Goal: Task Accomplishment & Management: Manage account settings

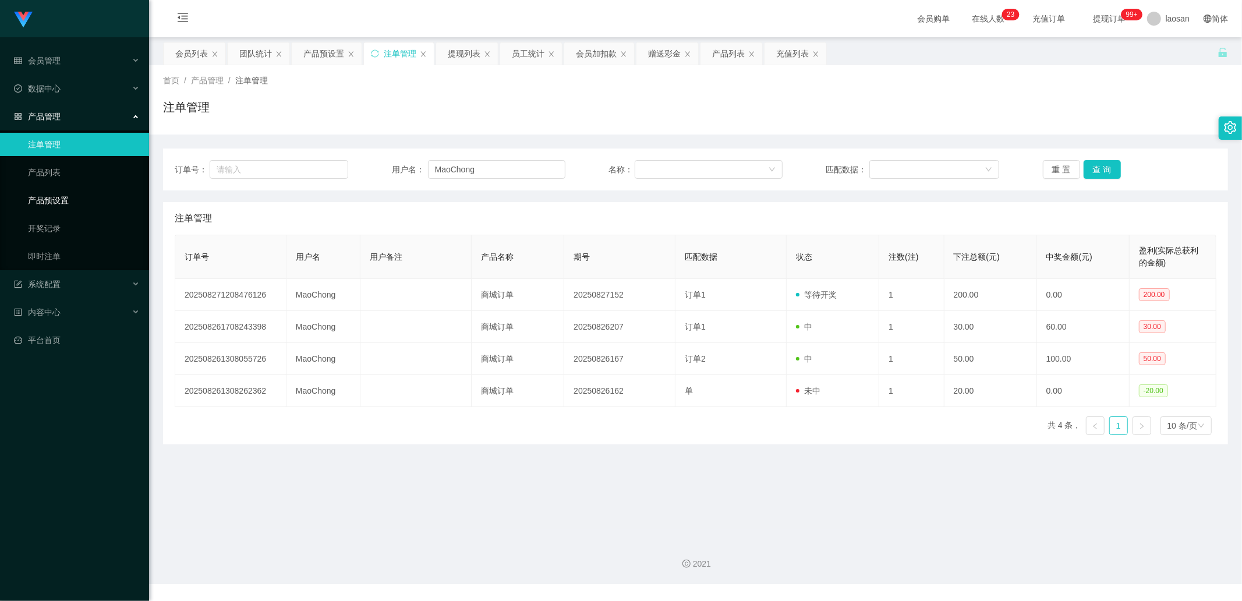
drag, startPoint x: 84, startPoint y: 194, endPoint x: 104, endPoint y: 196, distance: 19.9
click at [84, 194] on link "产品预设置" at bounding box center [84, 200] width 112 height 23
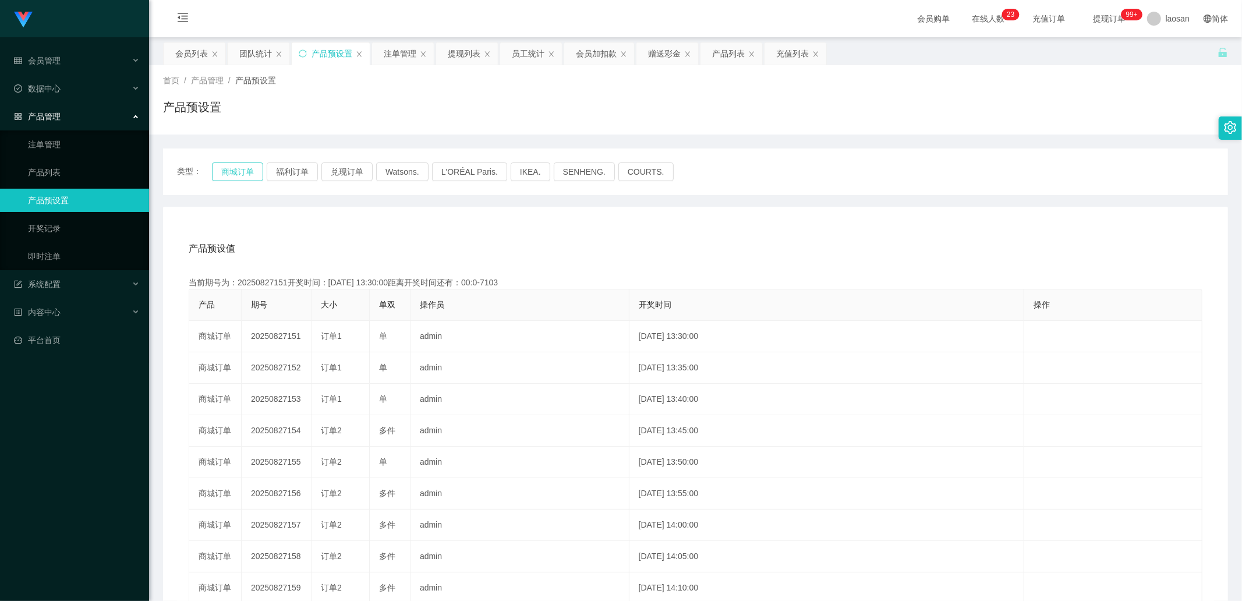
click at [231, 171] on button "商城订单" at bounding box center [237, 171] width 51 height 19
drag, startPoint x: 231, startPoint y: 171, endPoint x: 217, endPoint y: 169, distance: 14.2
click at [231, 171] on button "商城订单" at bounding box center [237, 171] width 51 height 19
click at [235, 179] on button "商城订单" at bounding box center [237, 171] width 51 height 19
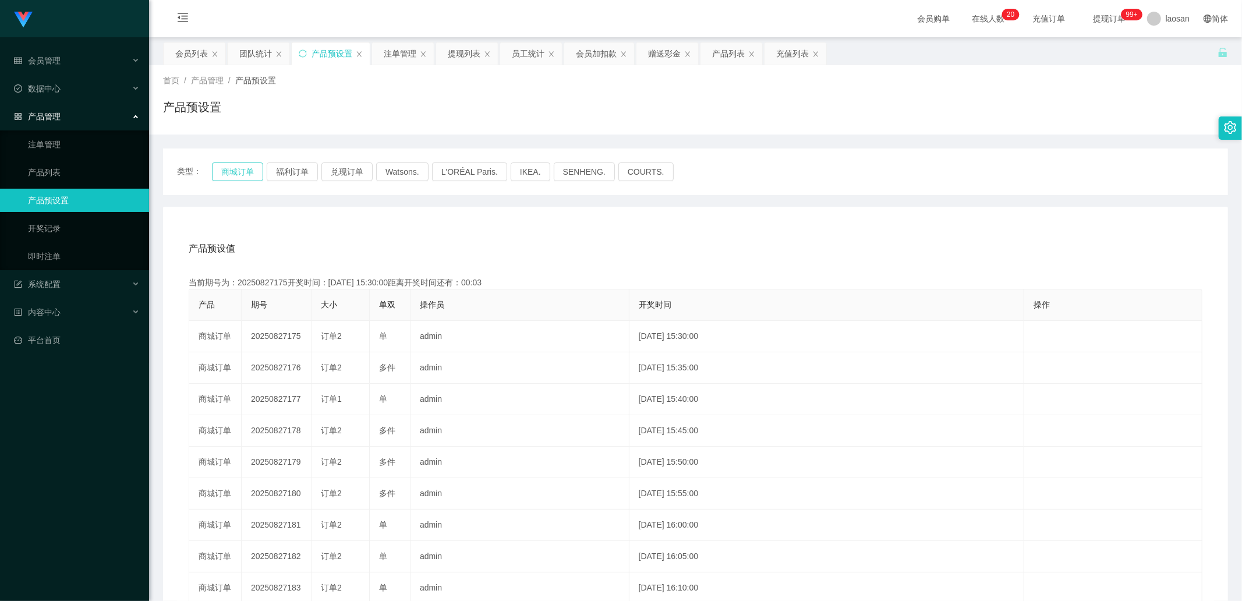
click at [235, 179] on button "商城订单" at bounding box center [237, 171] width 51 height 19
drag, startPoint x: 235, startPoint y: 179, endPoint x: 179, endPoint y: 226, distance: 73.1
click at [235, 179] on button "商城订单" at bounding box center [237, 171] width 51 height 19
click at [77, 133] on link "注单管理" at bounding box center [84, 144] width 112 height 23
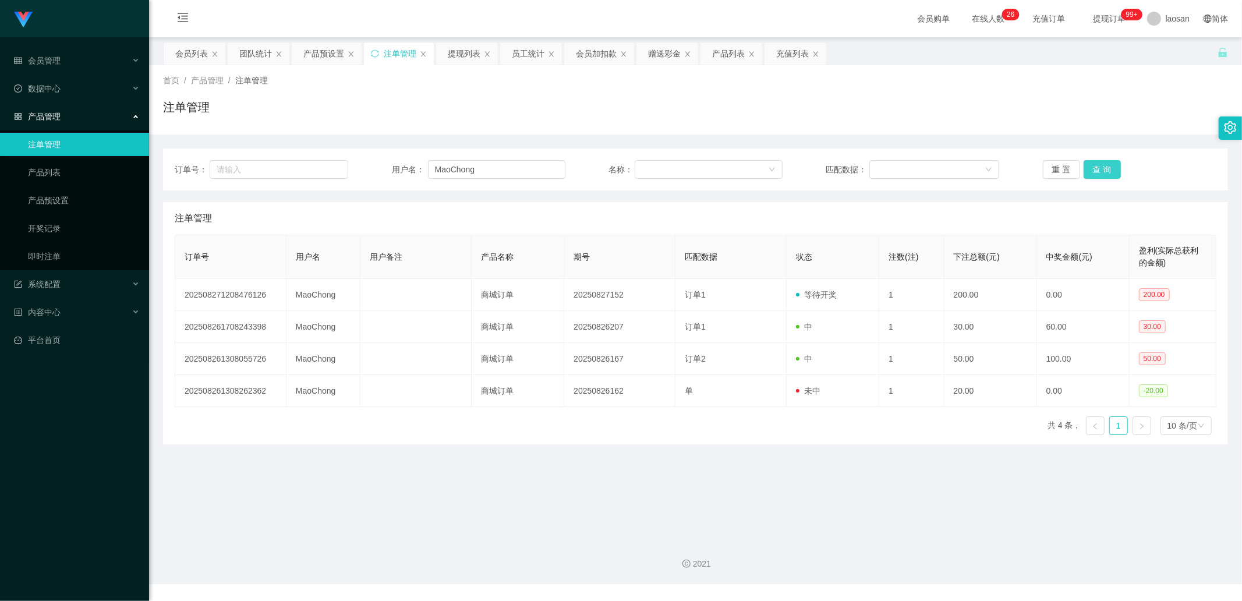
click at [657, 165] on button "查 询" at bounding box center [1101, 169] width 37 height 19
click at [657, 165] on div "重 置 查 询" at bounding box center [1129, 169] width 173 height 19
click at [657, 165] on button "查 询" at bounding box center [1101, 169] width 37 height 19
click at [657, 165] on button "查 询" at bounding box center [1108, 169] width 50 height 19
click at [657, 164] on button "查 询" at bounding box center [1101, 169] width 37 height 19
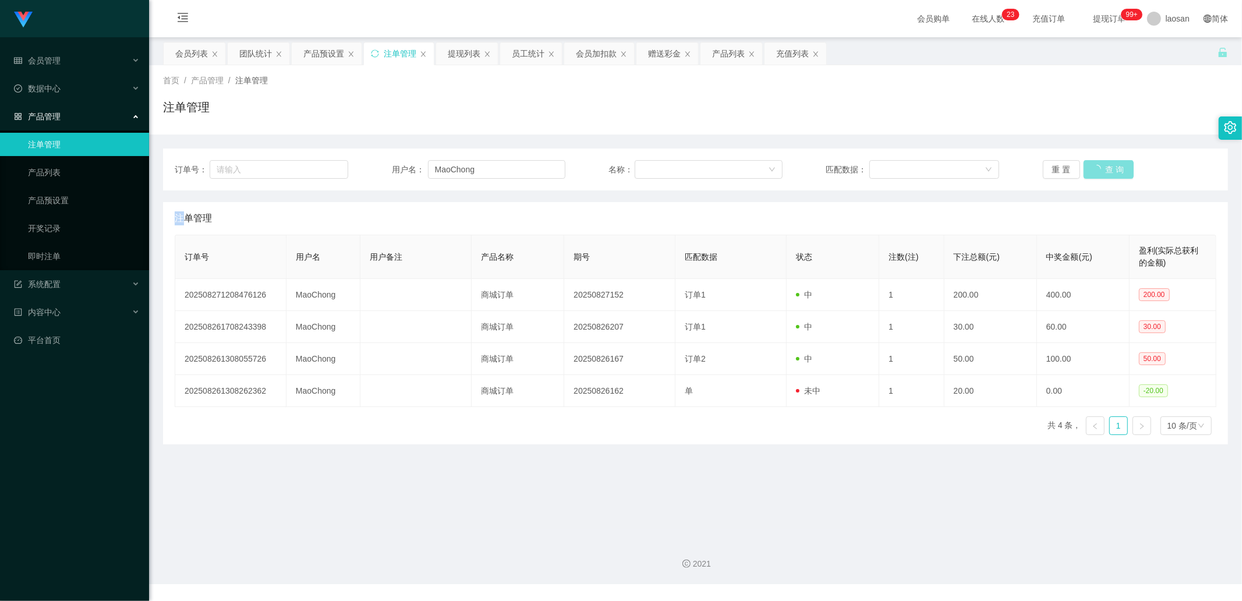
click at [657, 164] on div "重 置 查 询" at bounding box center [1129, 169] width 173 height 19
click at [657, 164] on button "查 询" at bounding box center [1101, 169] width 37 height 19
click at [612, 118] on div "注单管理" at bounding box center [695, 111] width 1065 height 27
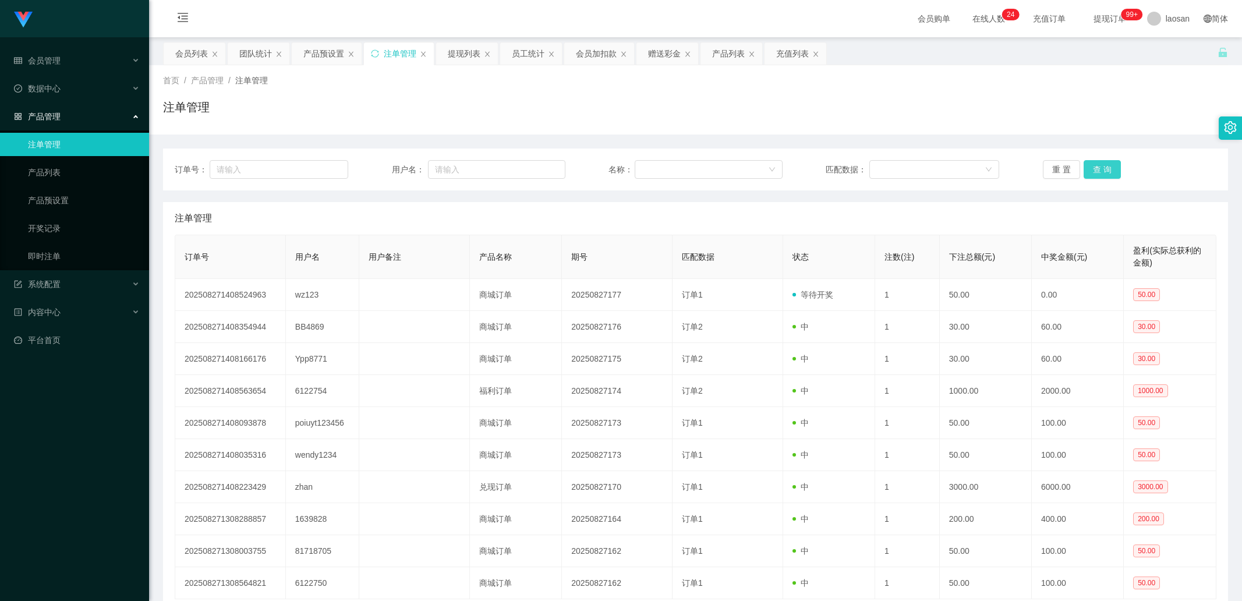
click at [1097, 170] on div "重 置 查 询" at bounding box center [1129, 169] width 173 height 19
click at [1097, 170] on button "查 询" at bounding box center [1101, 169] width 37 height 19
click at [332, 49] on div "产品预设置" at bounding box center [323, 53] width 41 height 22
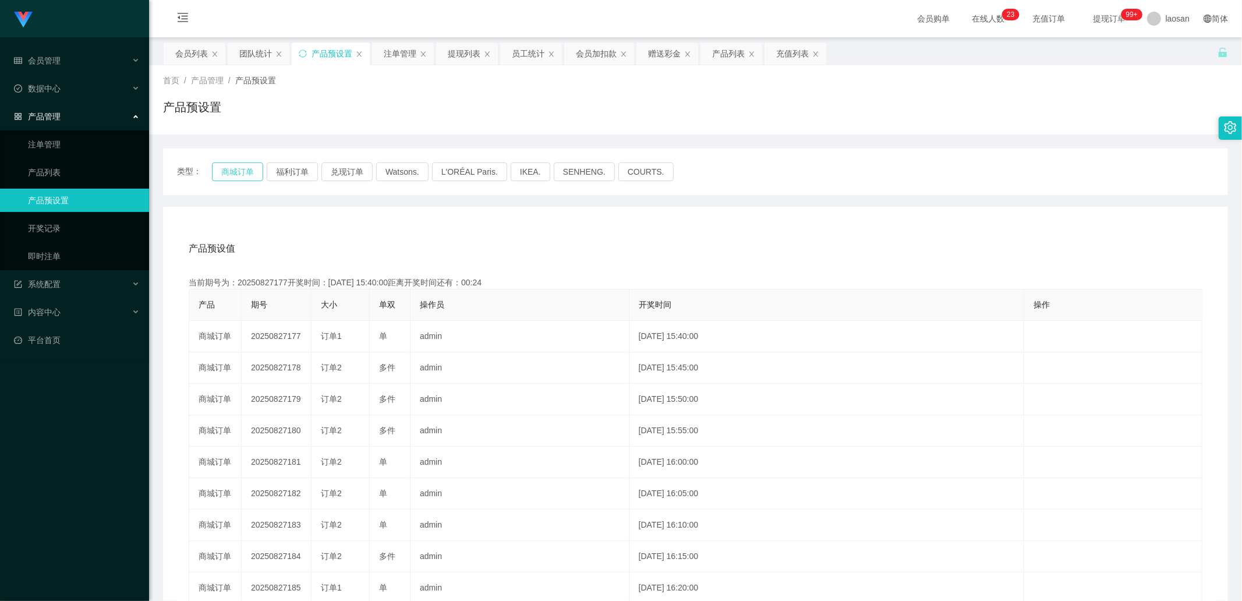
click at [240, 171] on button "商城订单" at bounding box center [237, 171] width 51 height 19
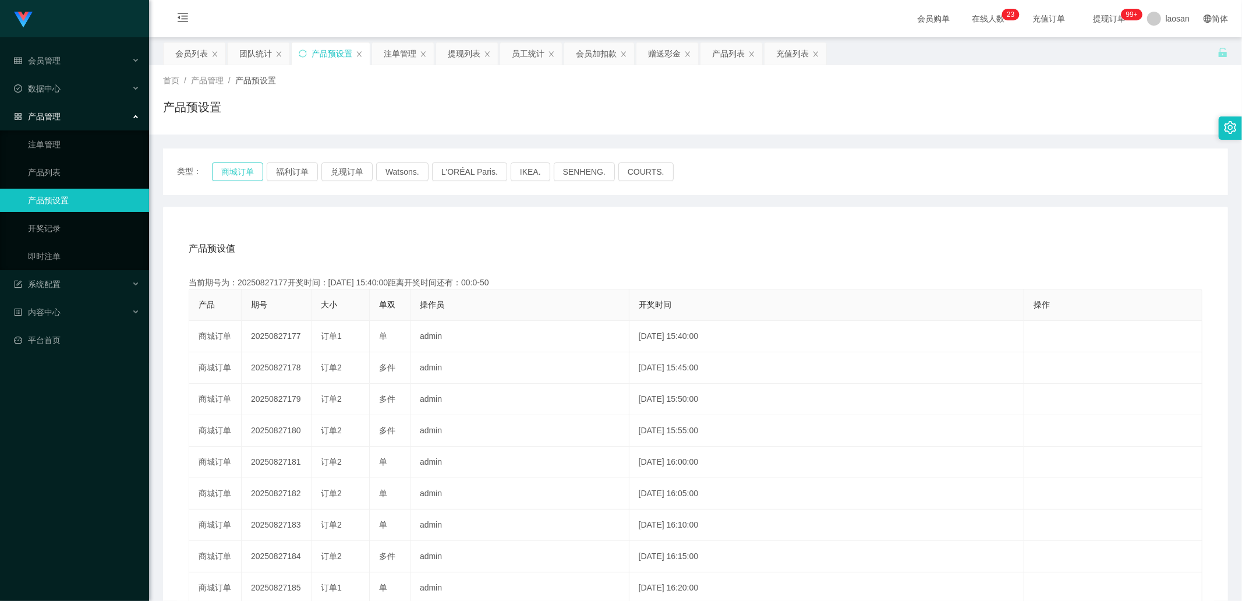
click at [239, 171] on button "商城订单" at bounding box center [237, 171] width 51 height 19
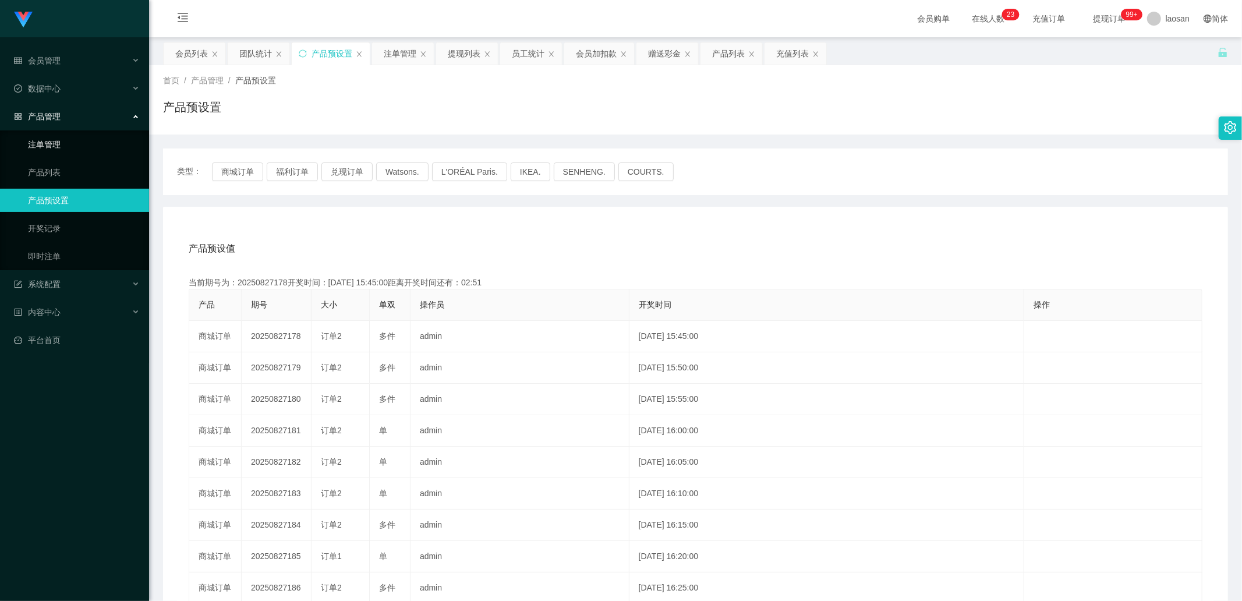
click at [41, 134] on link "注单管理" at bounding box center [84, 144] width 112 height 23
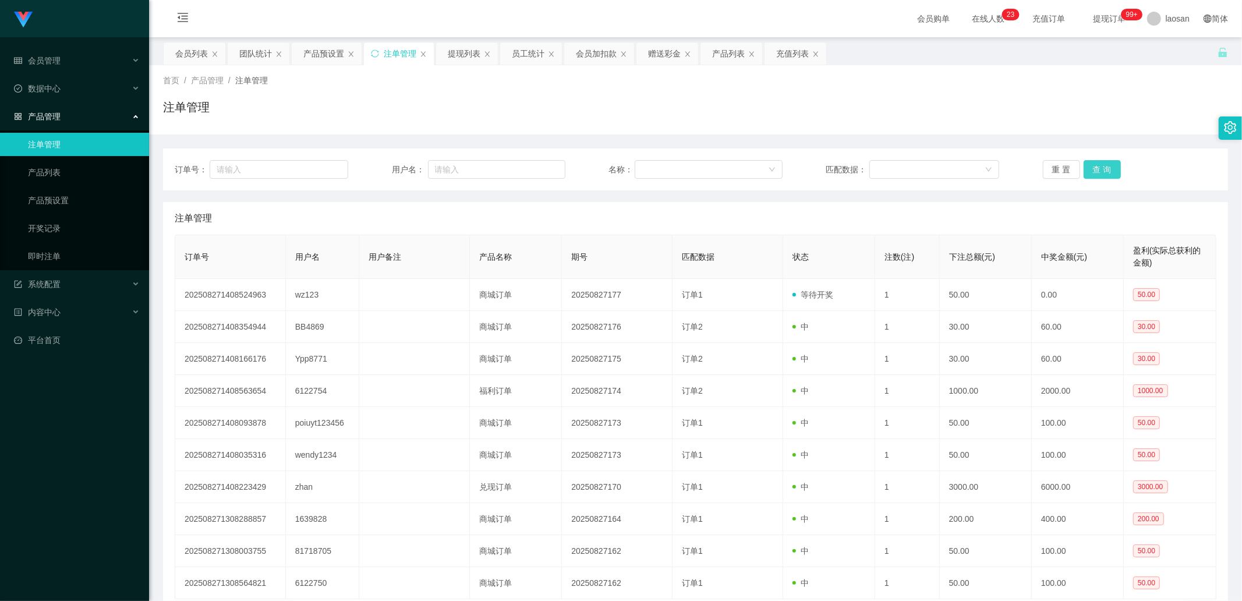
click at [1093, 170] on button "查 询" at bounding box center [1101, 169] width 37 height 19
click at [1093, 170] on div "重 置 查 询" at bounding box center [1129, 169] width 173 height 19
click at [1093, 170] on button "查 询" at bounding box center [1101, 169] width 37 height 19
click at [79, 139] on link "注单管理" at bounding box center [84, 144] width 112 height 23
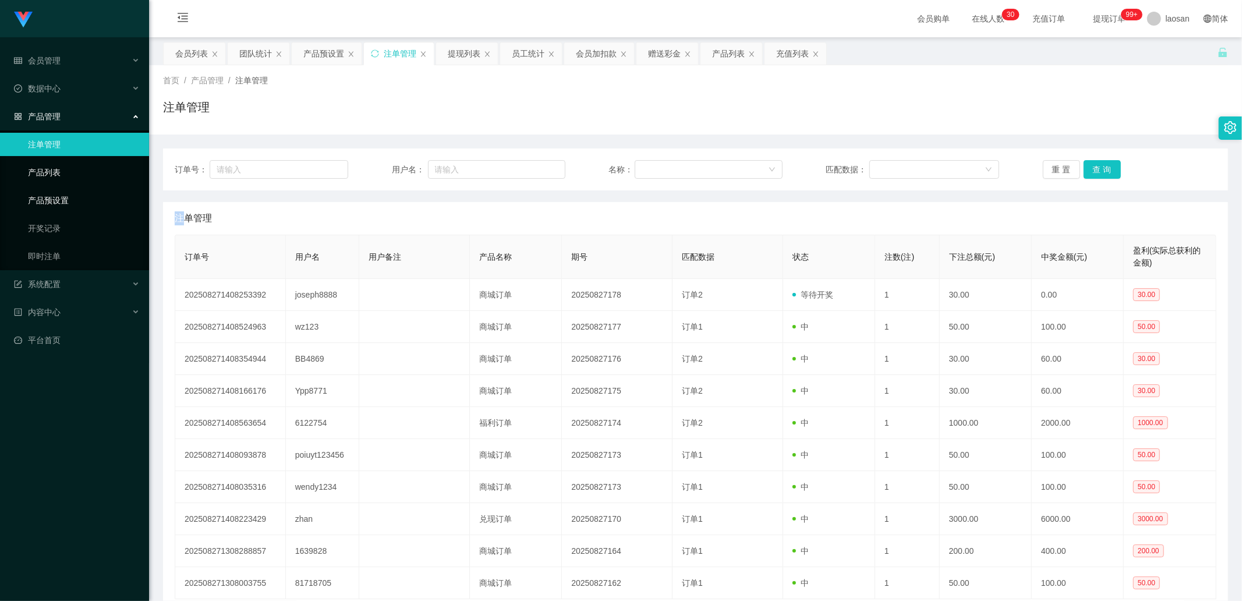
drag, startPoint x: 61, startPoint y: 197, endPoint x: 77, endPoint y: 183, distance: 21.1
click at [61, 197] on link "产品预设置" at bounding box center [84, 200] width 112 height 23
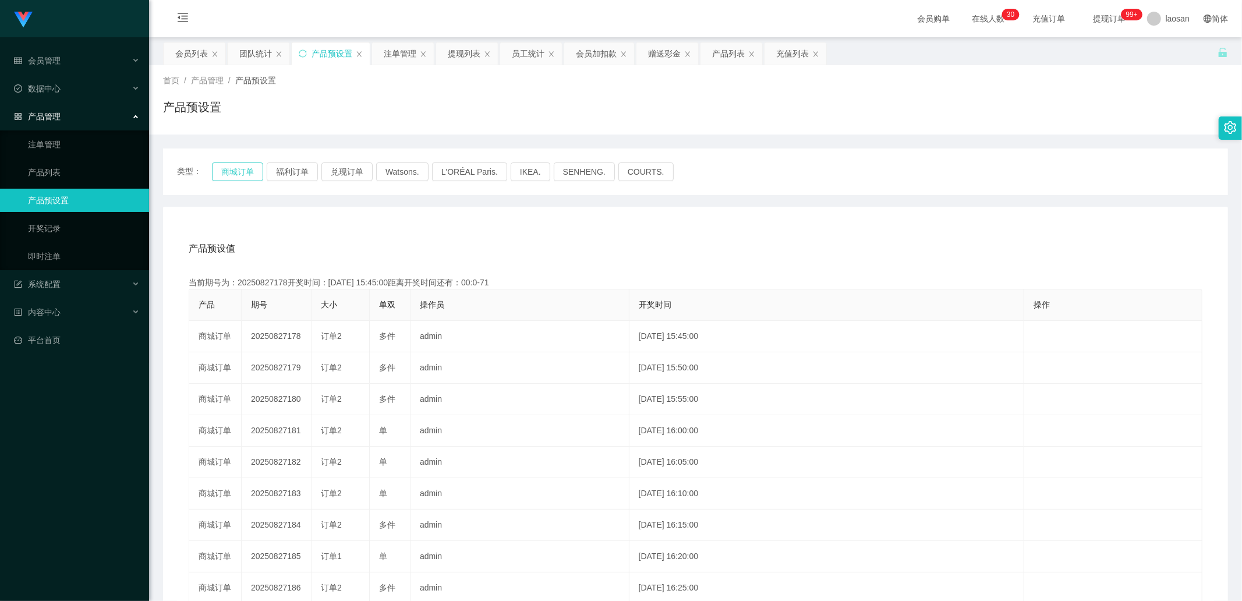
click at [239, 166] on button "商城订单" at bounding box center [237, 171] width 51 height 19
click at [449, 49] on div "提现列表" at bounding box center [464, 53] width 33 height 22
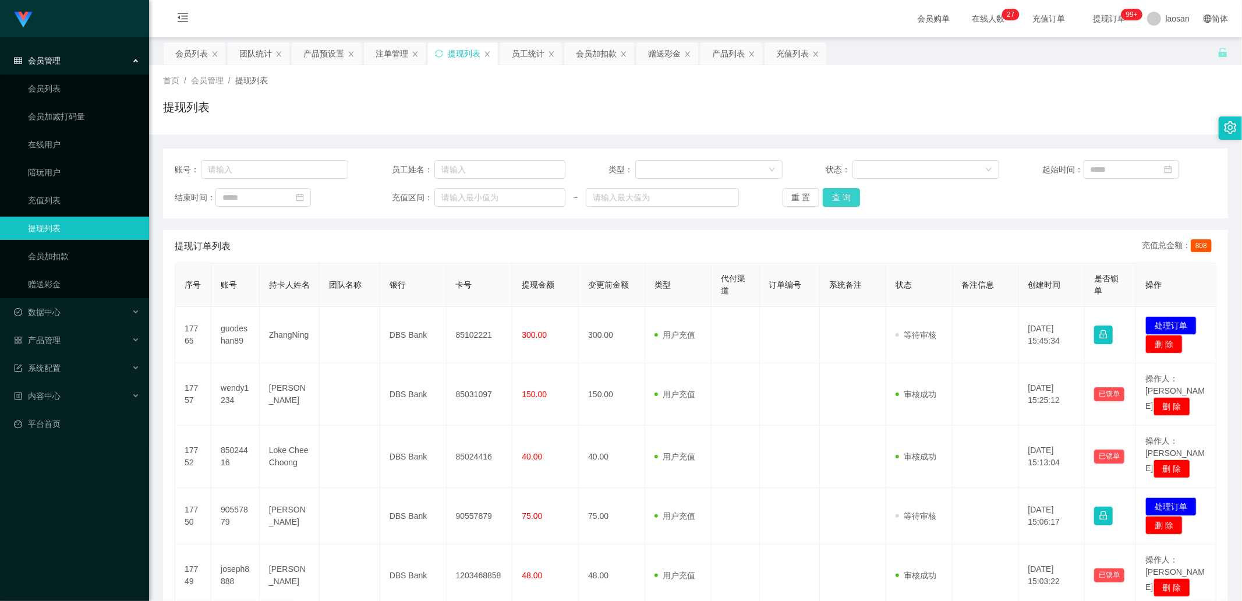
click at [852, 204] on button "查 询" at bounding box center [841, 197] width 37 height 19
click at [848, 200] on button "查 询" at bounding box center [841, 197] width 37 height 19
click at [848, 200] on div "重 置 查 询" at bounding box center [868, 197] width 173 height 19
click at [848, 200] on button "查 询" at bounding box center [848, 197] width 50 height 19
click at [838, 195] on button "查 询" at bounding box center [841, 197] width 37 height 19
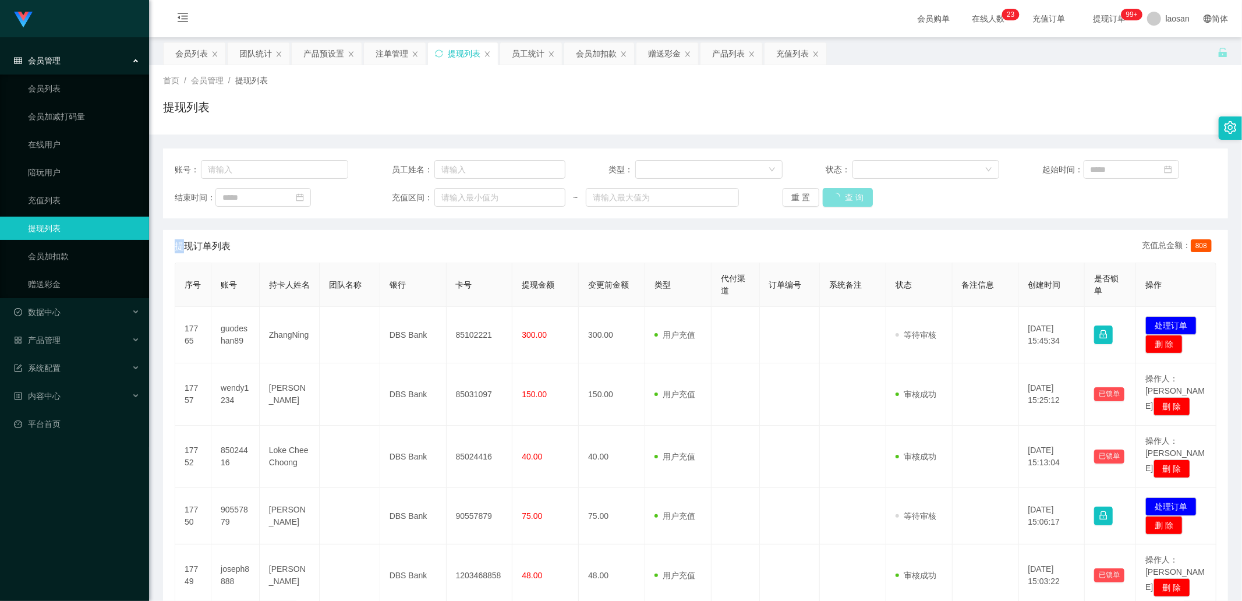
click at [838, 195] on div "重 置 查 询" at bounding box center [868, 197] width 173 height 19
click at [838, 195] on button "查 询" at bounding box center [841, 197] width 37 height 19
click at [838, 195] on div "重 置 查 询" at bounding box center [868, 197] width 173 height 19
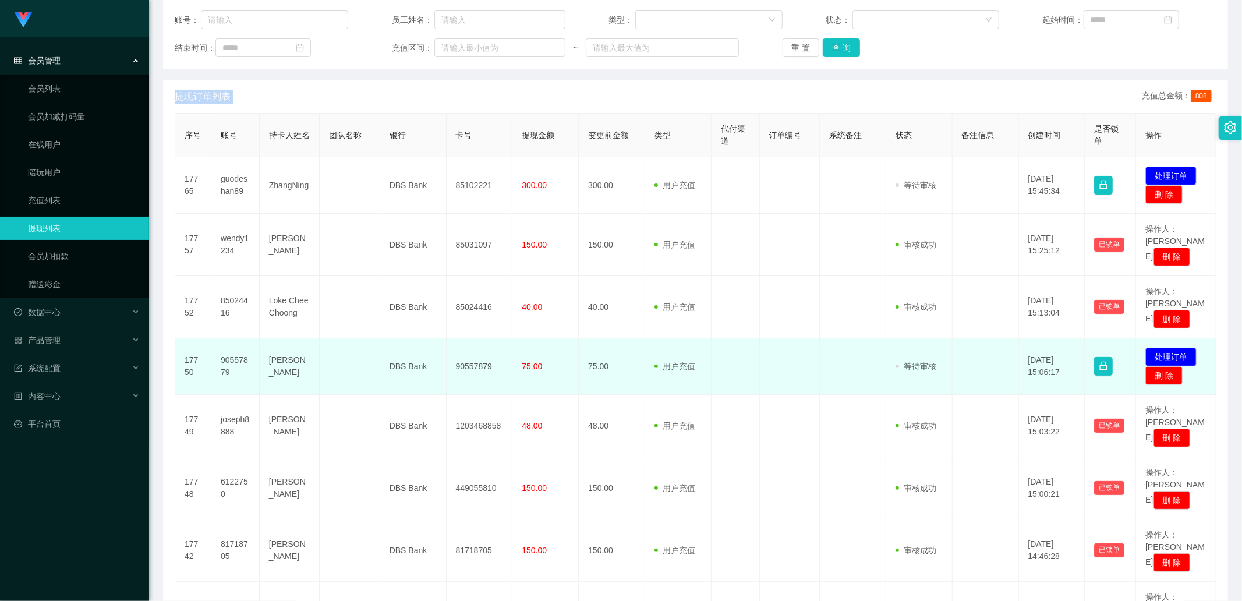
scroll to position [129, 0]
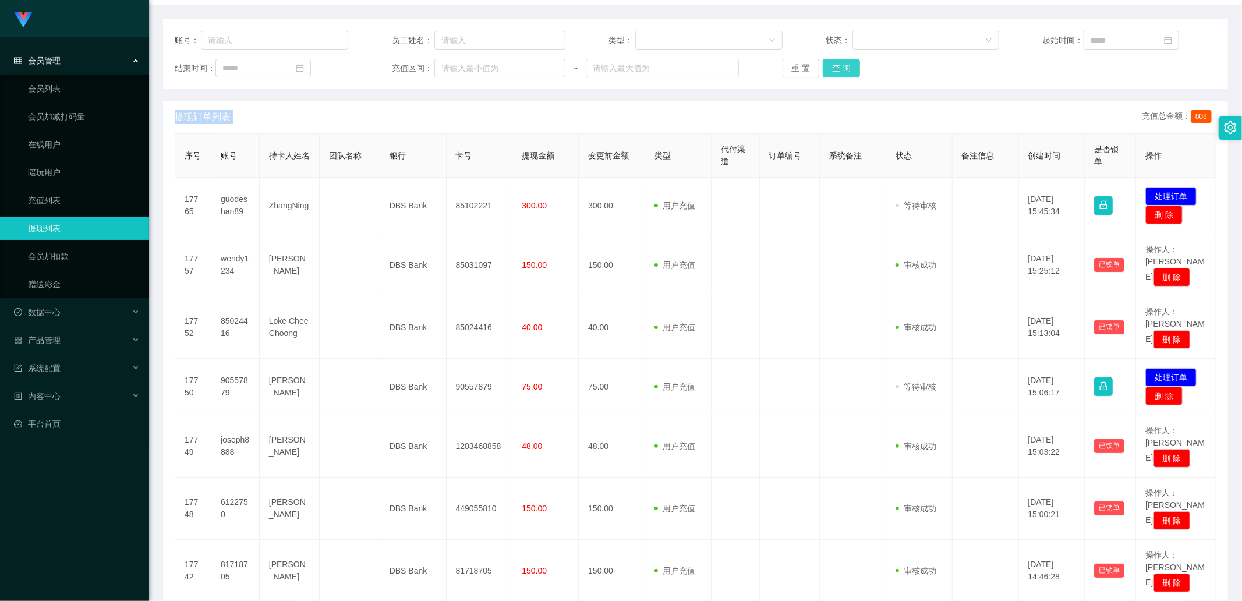
click at [847, 67] on button "查 询" at bounding box center [841, 68] width 37 height 19
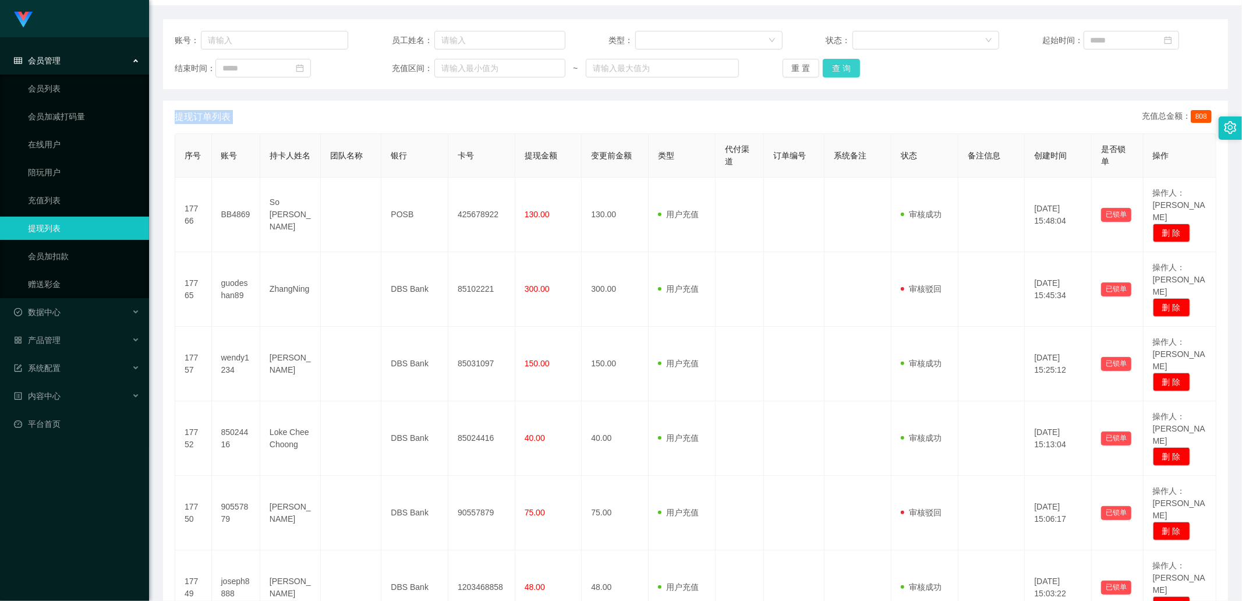
click at [843, 71] on button "查 询" at bounding box center [841, 68] width 37 height 19
click at [843, 71] on div "重 置 查 询" at bounding box center [868, 68] width 173 height 19
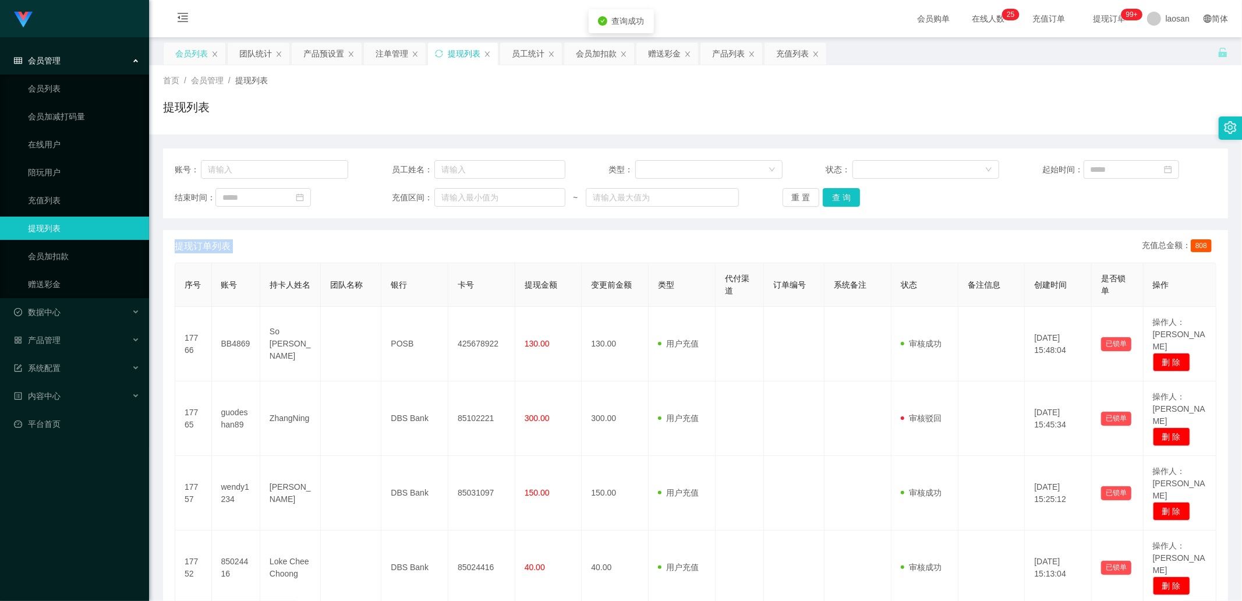
click at [196, 48] on div "会员列表" at bounding box center [191, 53] width 33 height 22
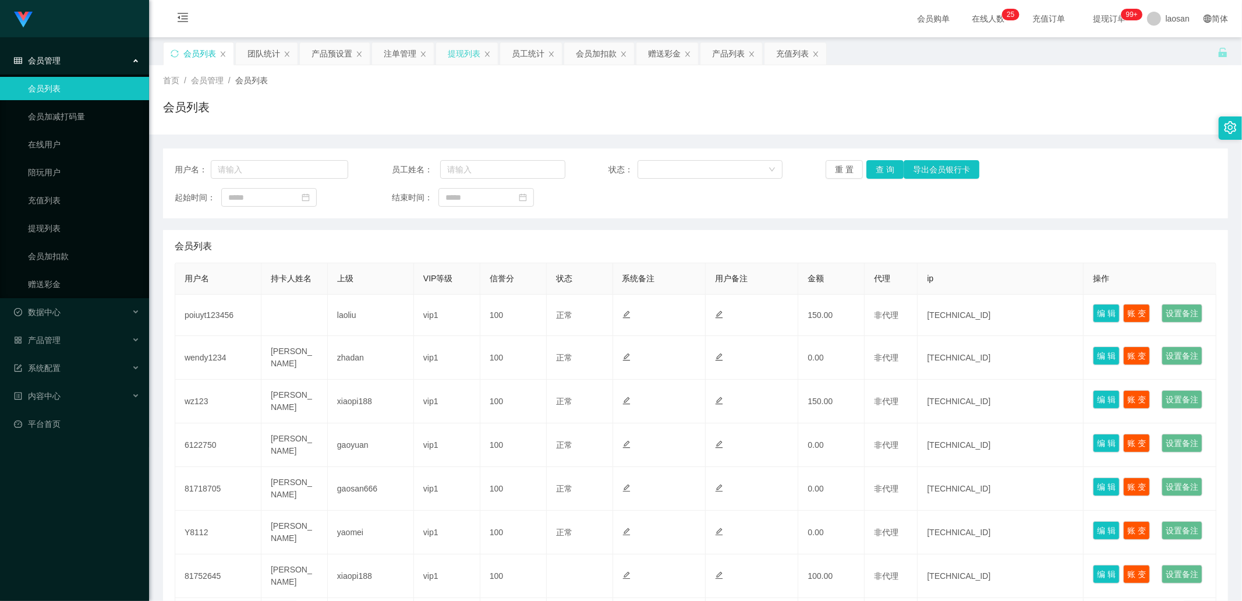
drag, startPoint x: 469, startPoint y: 54, endPoint x: 452, endPoint y: 51, distance: 17.0
click at [469, 54] on div "提现列表" at bounding box center [464, 53] width 33 height 22
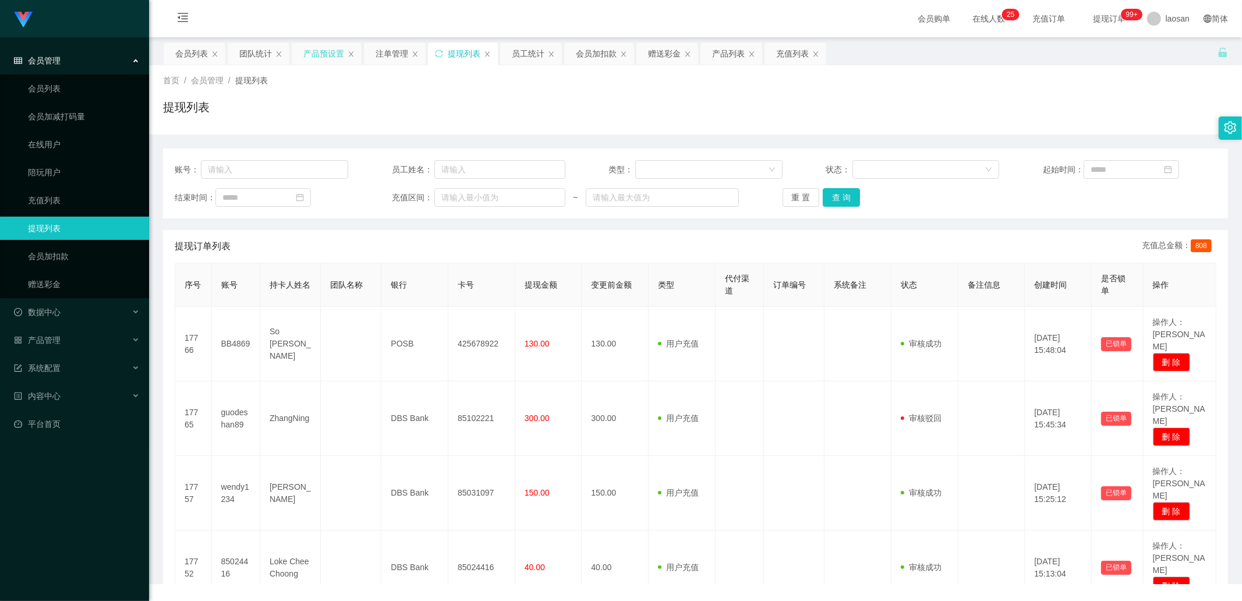
click at [321, 50] on div "产品预设置" at bounding box center [323, 53] width 41 height 22
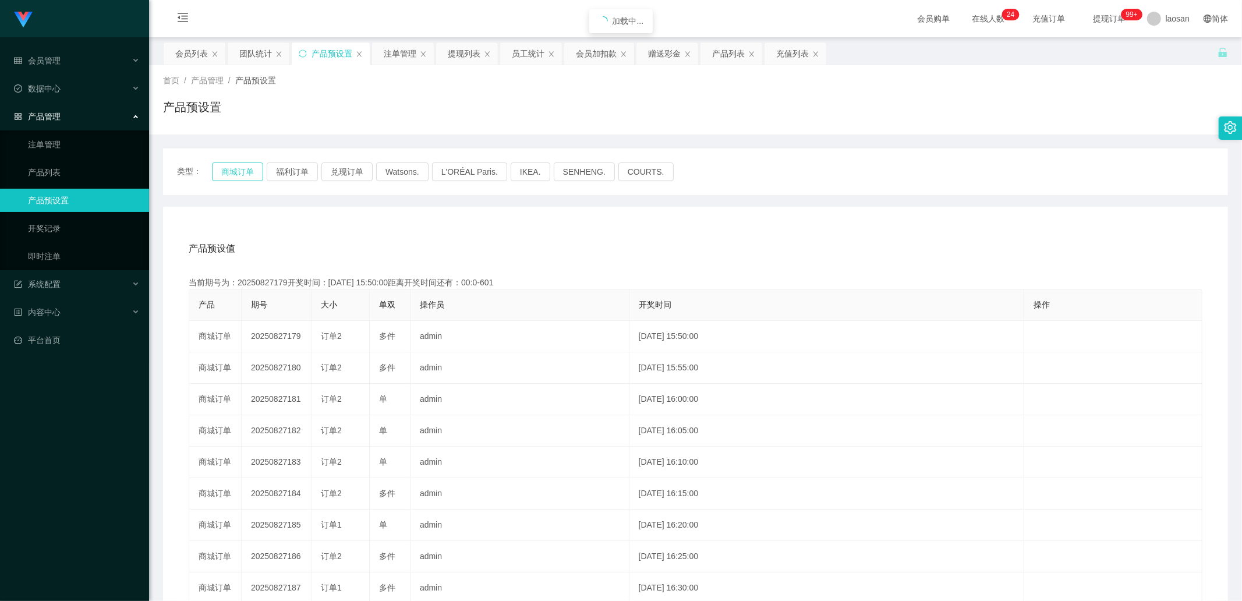
click at [239, 178] on button "商城订单" at bounding box center [237, 171] width 51 height 19
click at [79, 197] on link "产品预设置" at bounding box center [84, 200] width 112 height 23
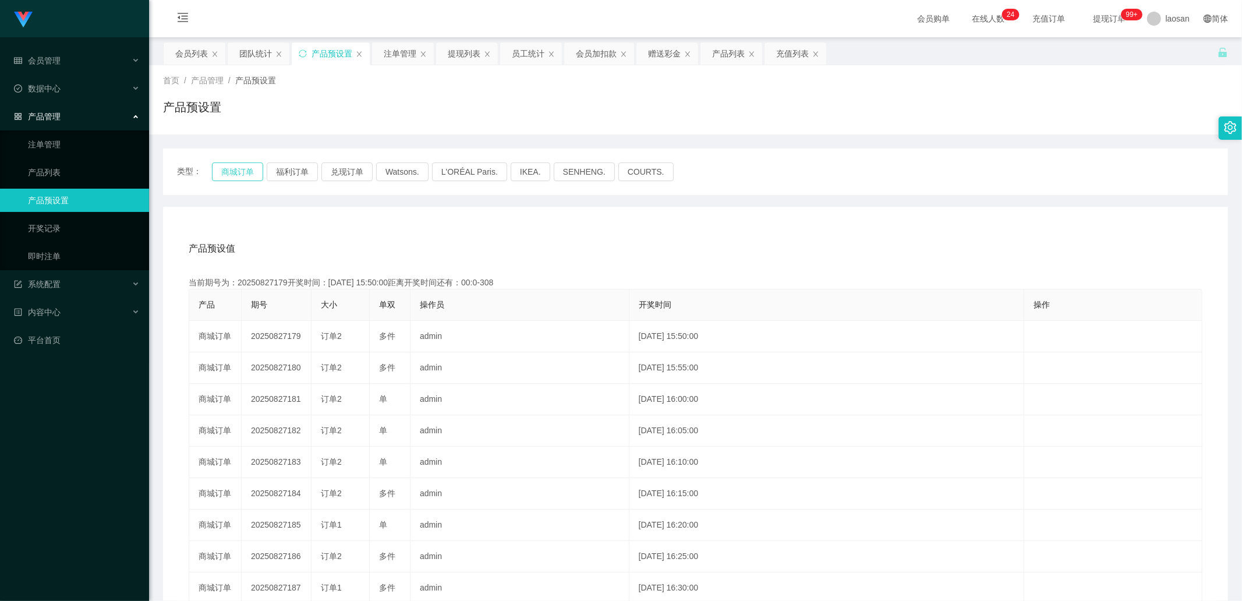
click at [243, 165] on button "商城订单" at bounding box center [237, 171] width 51 height 19
click at [104, 142] on link "注单管理" at bounding box center [84, 144] width 112 height 23
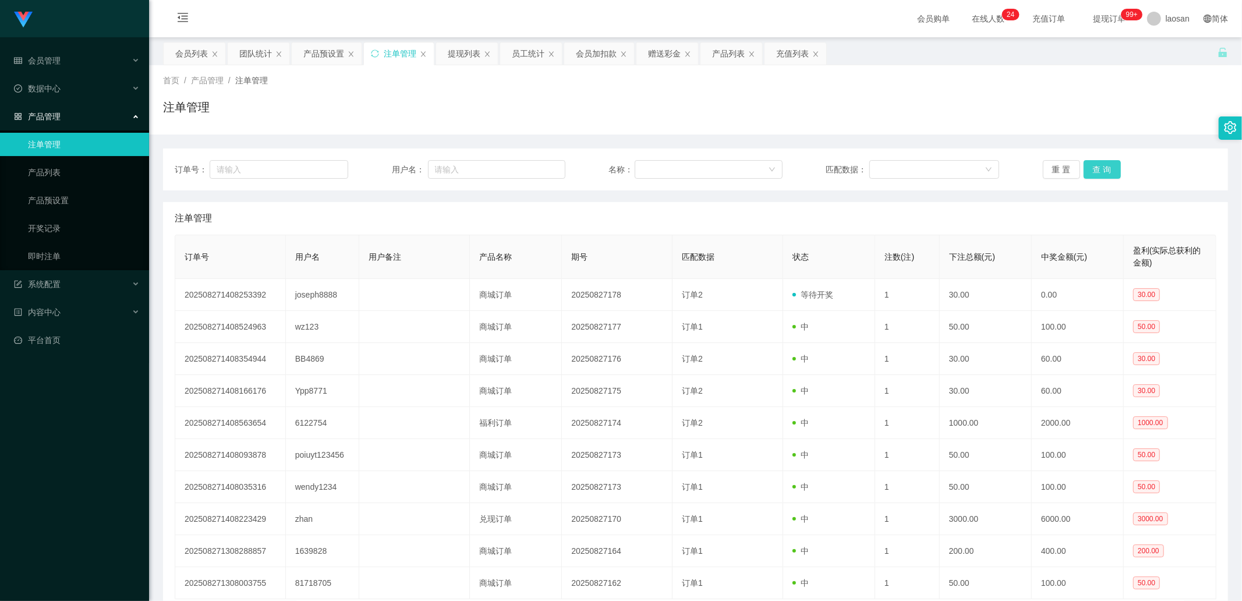
click at [1110, 170] on button "查 询" at bounding box center [1101, 169] width 37 height 19
click at [1106, 170] on button "查 询" at bounding box center [1101, 169] width 37 height 19
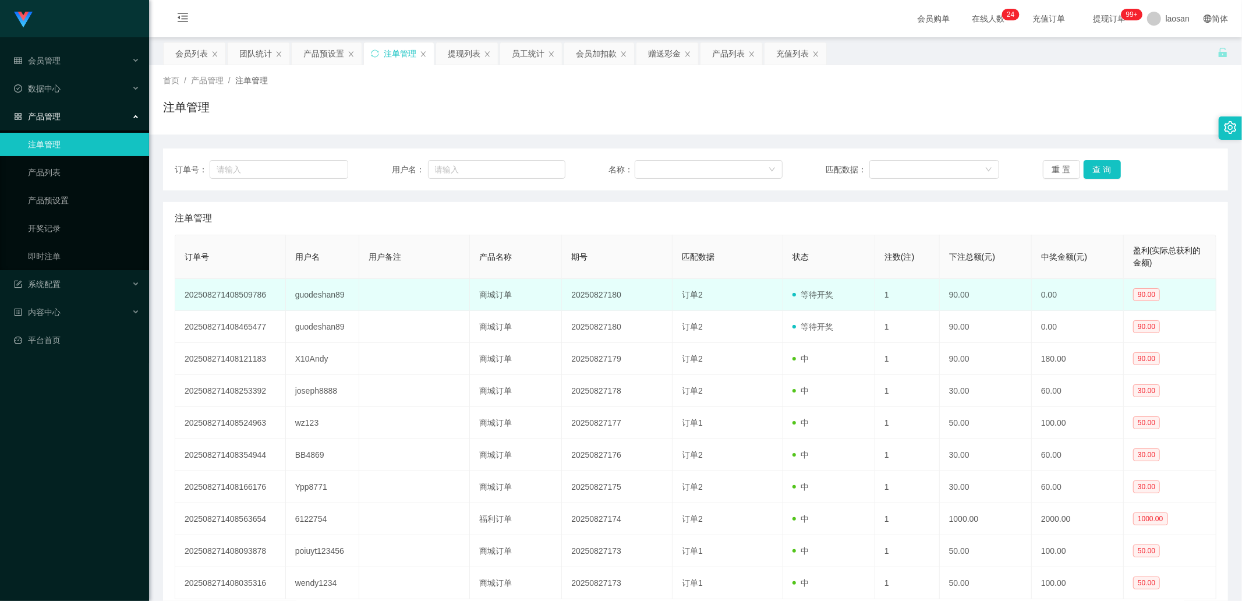
click at [334, 292] on td "guodeshan89" at bounding box center [323, 295] width 74 height 32
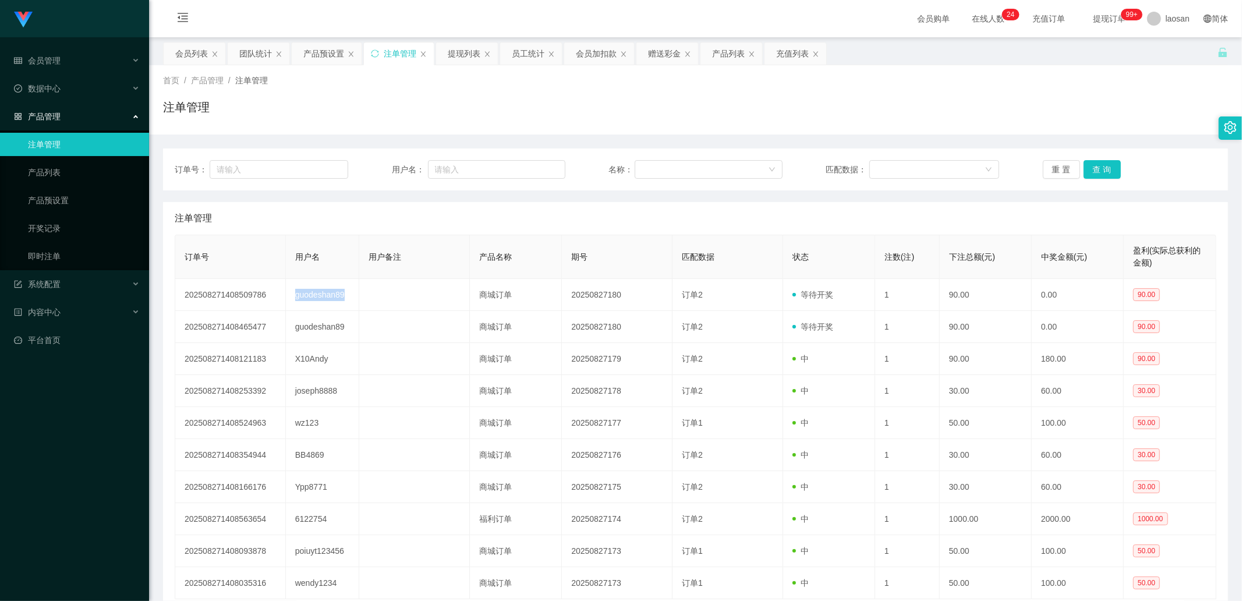
copy td "guodeshan89"
click at [1106, 170] on button "查 询" at bounding box center [1101, 169] width 37 height 19
click at [1105, 170] on div "重 置 查 询" at bounding box center [1129, 169] width 173 height 19
click at [1105, 170] on button "查 询" at bounding box center [1101, 169] width 37 height 19
click at [56, 173] on link "产品列表" at bounding box center [84, 172] width 112 height 23
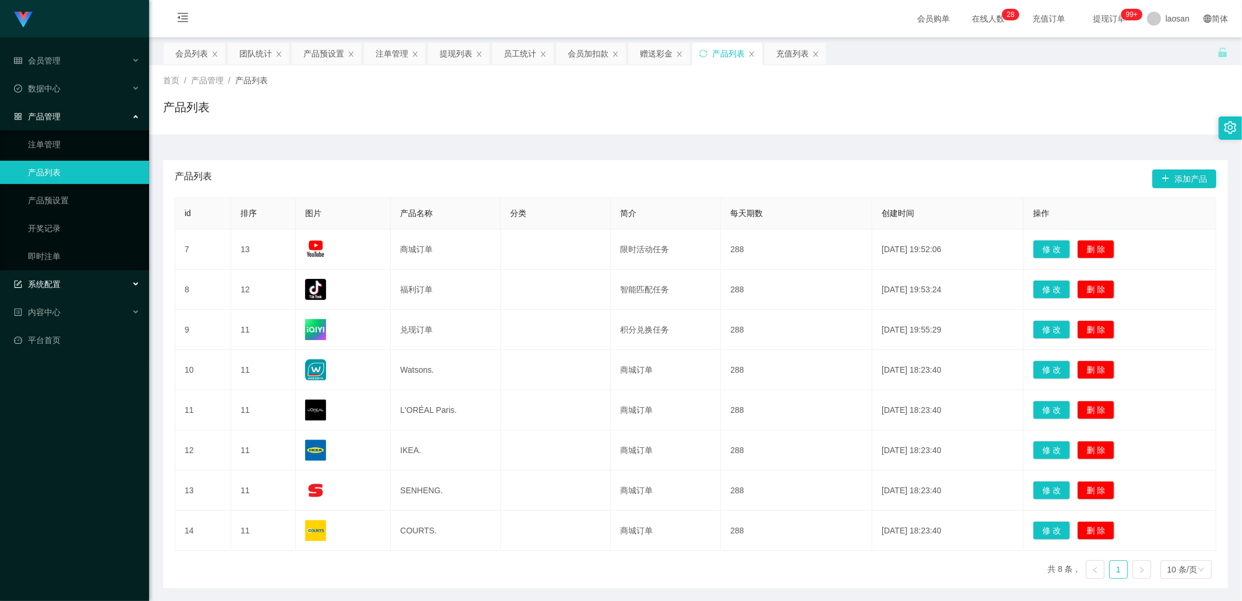
click at [52, 283] on span "系统配置" at bounding box center [37, 283] width 47 height 9
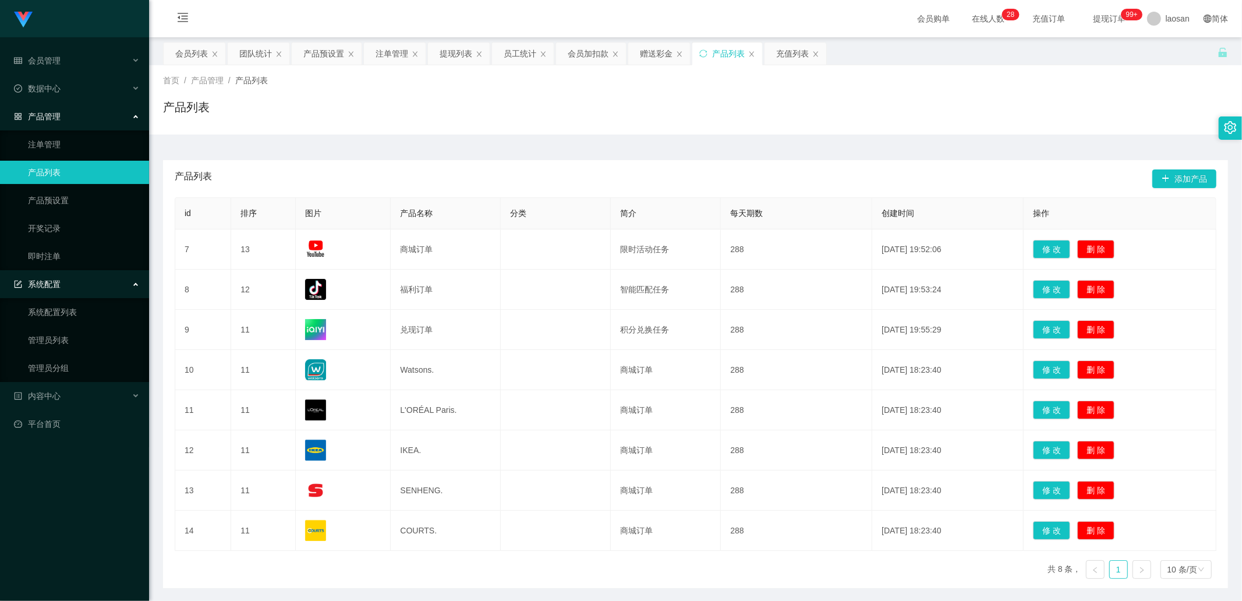
click at [61, 119] on div "产品管理" at bounding box center [74, 116] width 149 height 23
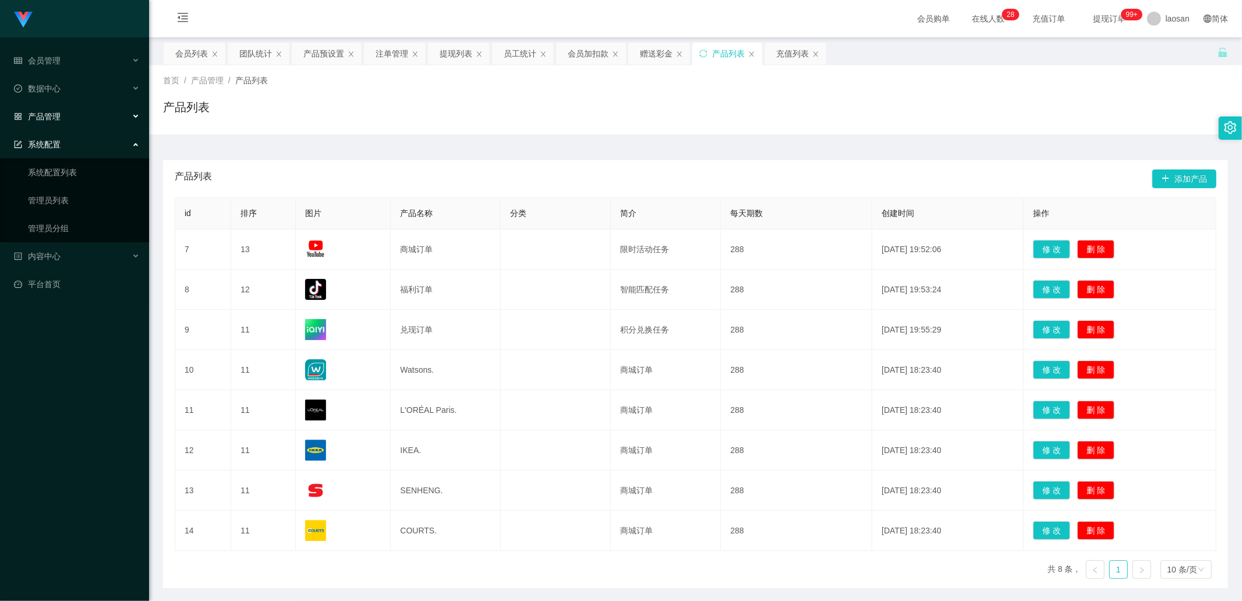
click at [62, 140] on div "系统配置" at bounding box center [74, 144] width 149 height 23
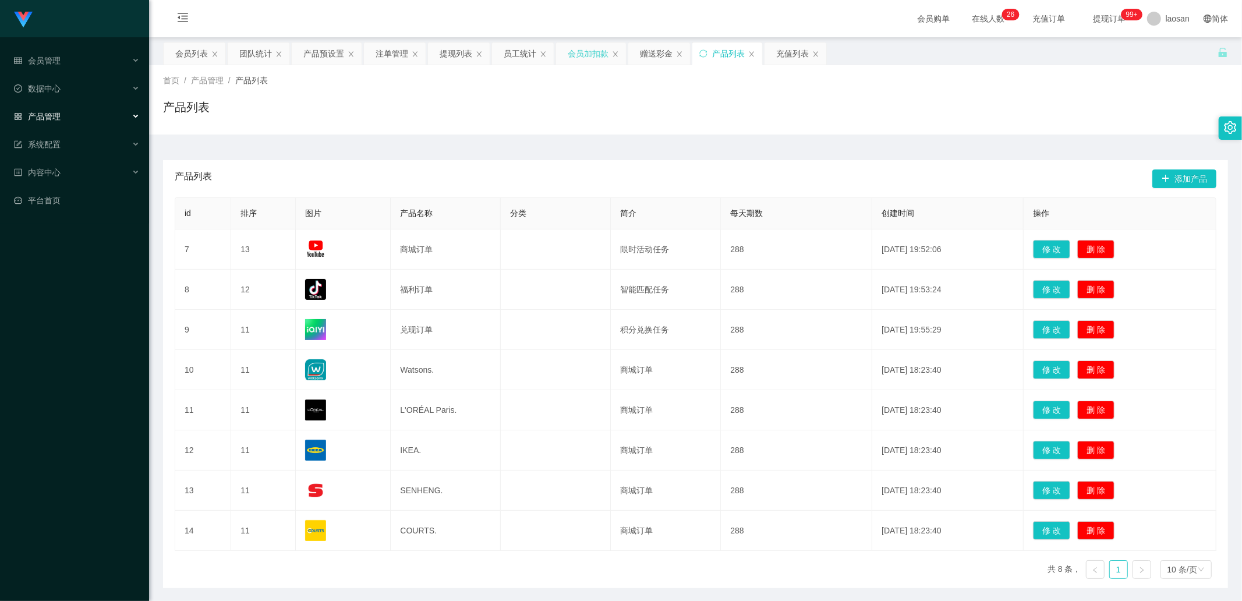
click at [579, 53] on div "会员加扣款" at bounding box center [588, 53] width 41 height 22
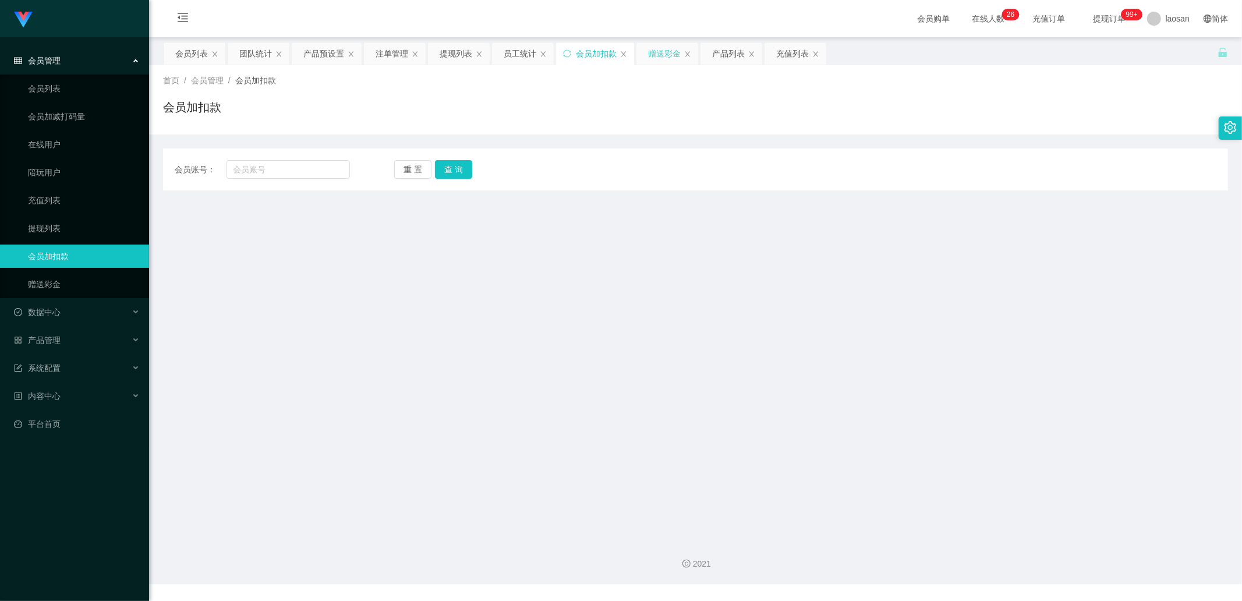
click at [668, 56] on div "赠送彩金" at bounding box center [664, 53] width 33 height 22
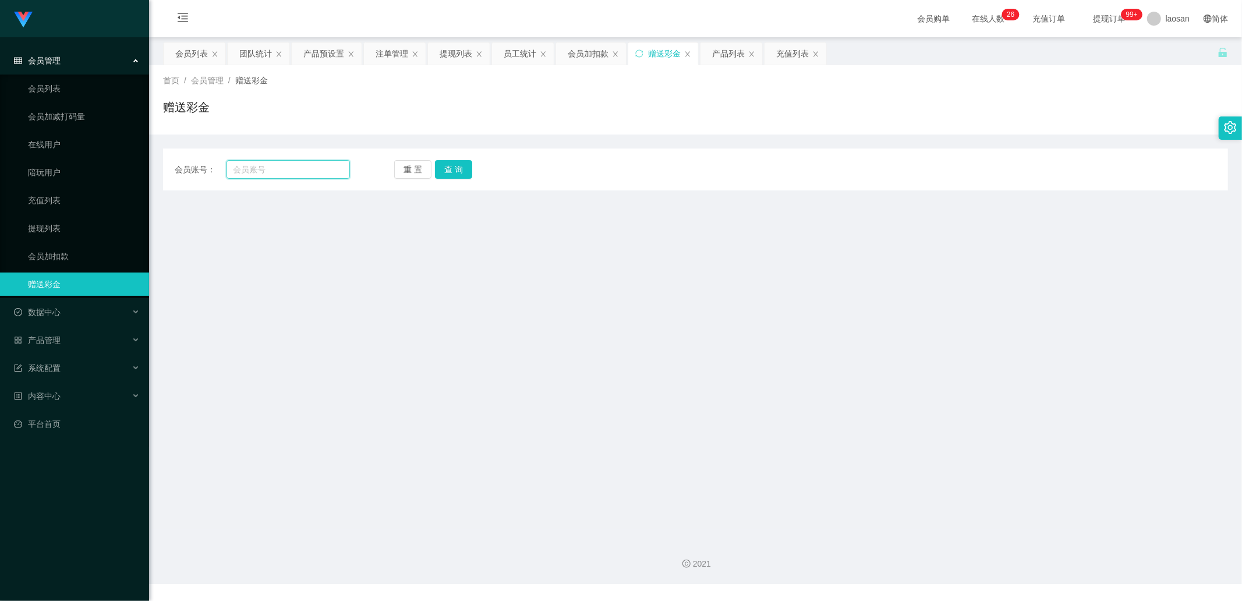
drag, startPoint x: 304, startPoint y: 166, endPoint x: 317, endPoint y: 168, distance: 12.9
click at [304, 166] on input "text" at bounding box center [288, 169] width 124 height 19
paste input "guodeshan89"
type input "guodeshan89"
click at [442, 164] on button "查 询" at bounding box center [453, 169] width 37 height 19
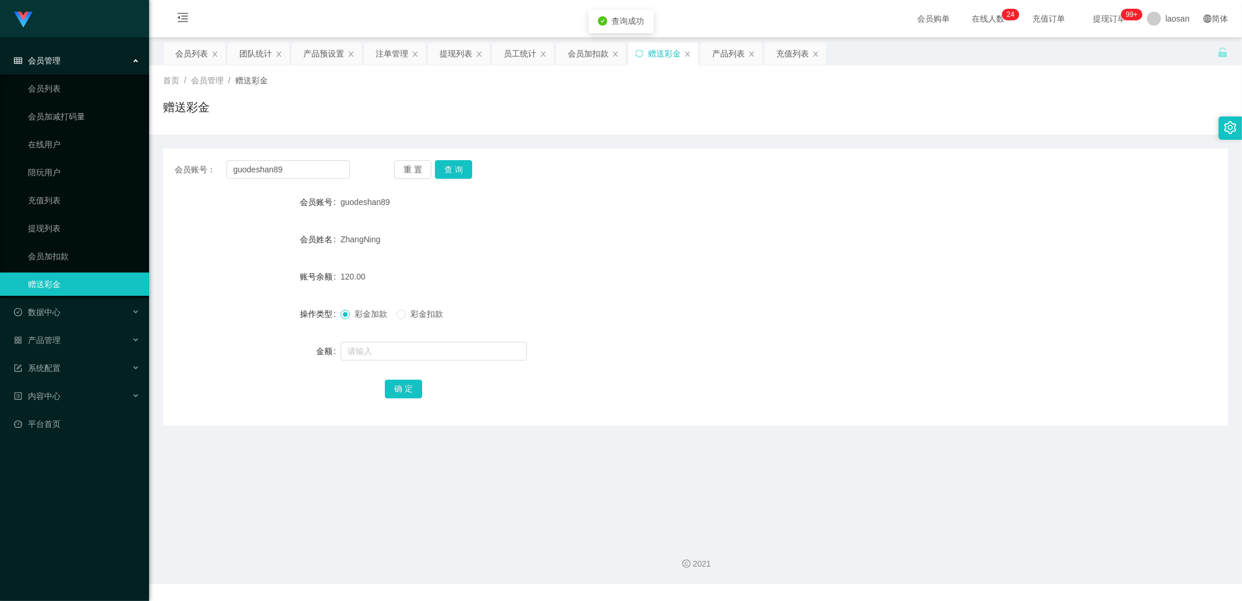
click at [410, 310] on span "彩金扣款" at bounding box center [427, 313] width 42 height 9
click at [449, 175] on button "查 询" at bounding box center [453, 169] width 37 height 19
click at [410, 349] on input "text" at bounding box center [434, 351] width 186 height 19
type input "90"
click at [396, 391] on button "确 定" at bounding box center [403, 389] width 37 height 19
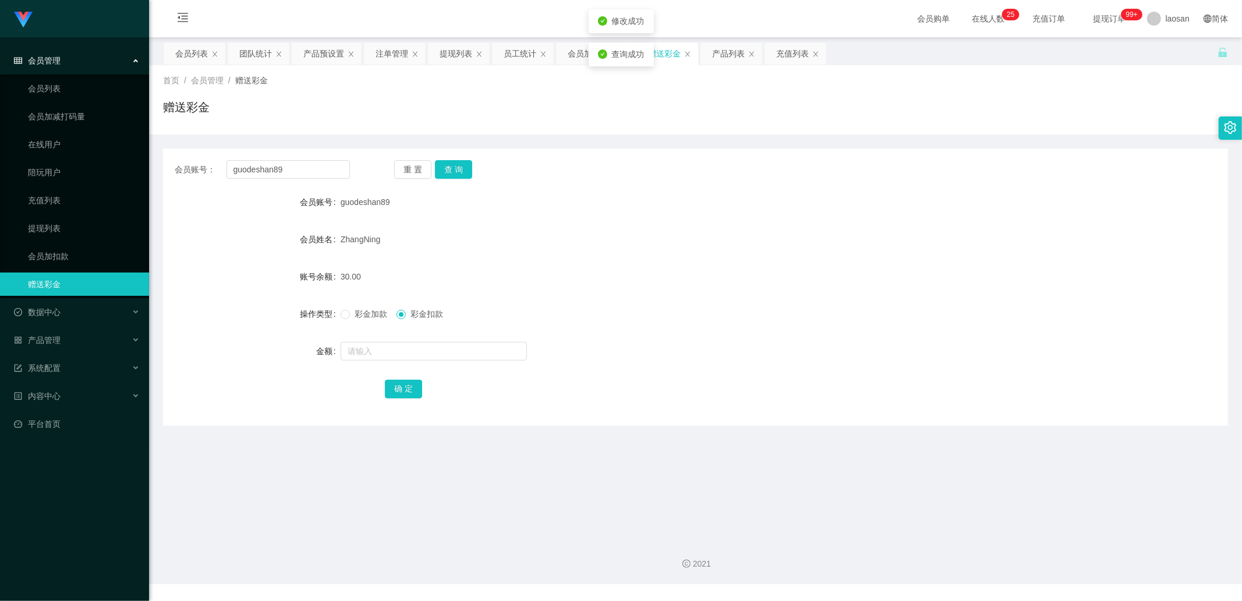
click at [410, 456] on main "关闭左侧 关闭右侧 关闭其它 刷新页面 会员列表 团队统计 产品预设置 注单管理 提现列表 员工统计 会员加扣款 赠送彩金 产品列表 充值列表 首页 / 会员…" at bounding box center [695, 283] width 1093 height 492
click at [185, 48] on div "会员列表" at bounding box center [191, 53] width 33 height 22
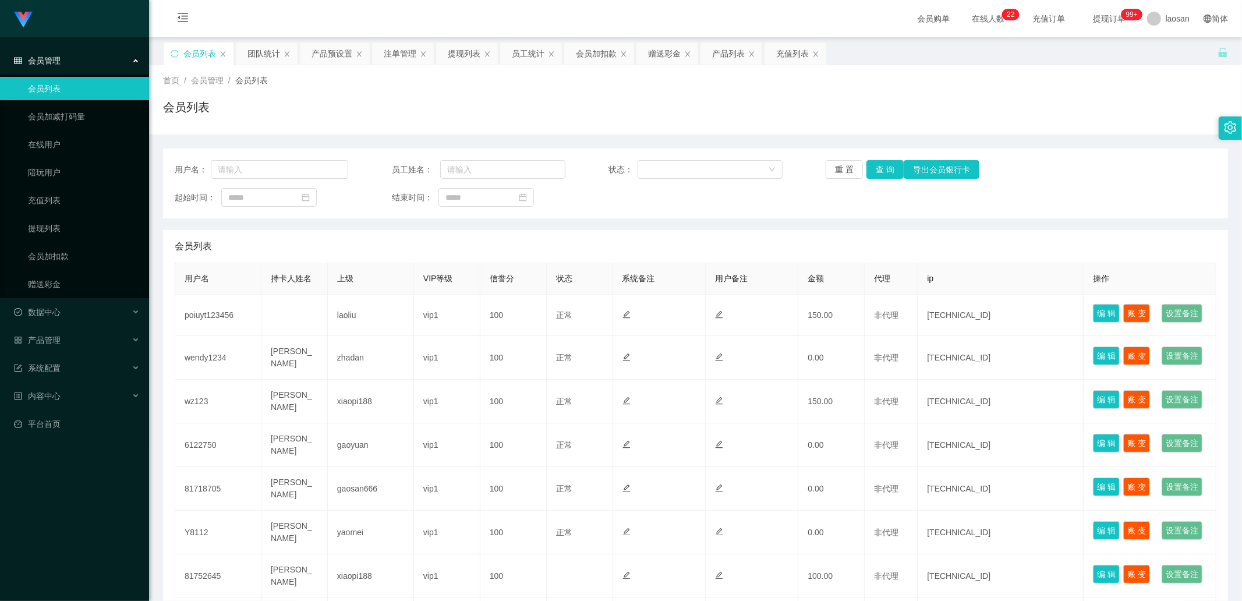
drag, startPoint x: 332, startPoint y: 54, endPoint x: 318, endPoint y: 66, distance: 18.5
click at [332, 54] on div "产品预设置" at bounding box center [331, 53] width 41 height 22
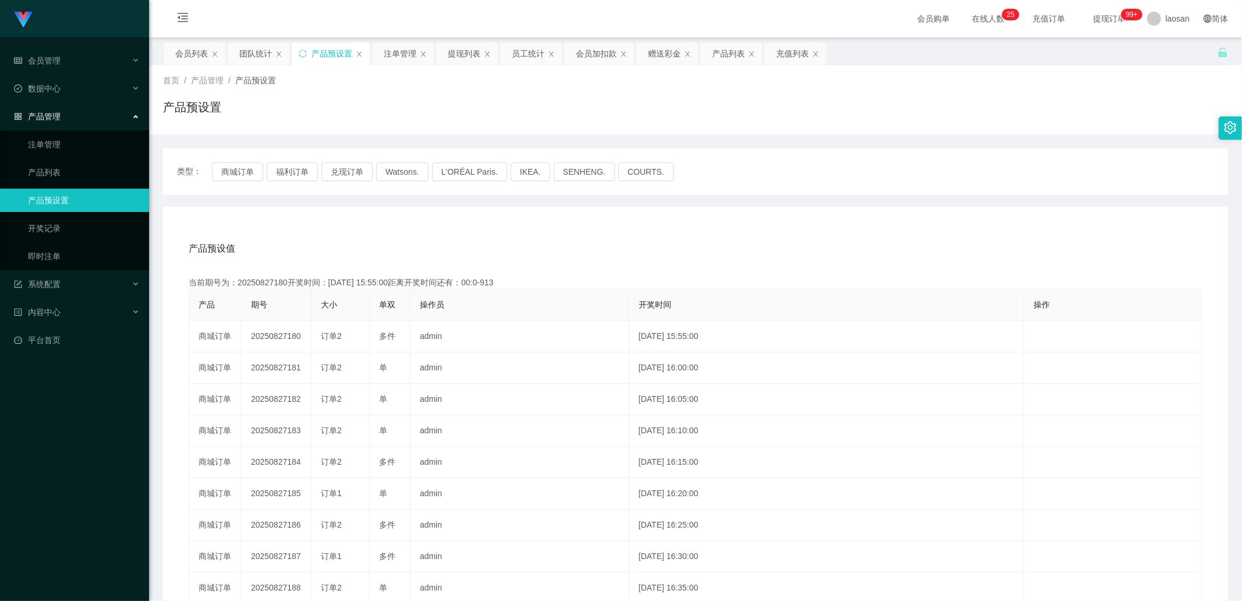
drag, startPoint x: 667, startPoint y: 53, endPoint x: 635, endPoint y: 117, distance: 71.6
click at [667, 53] on div "赠送彩金" at bounding box center [664, 53] width 33 height 22
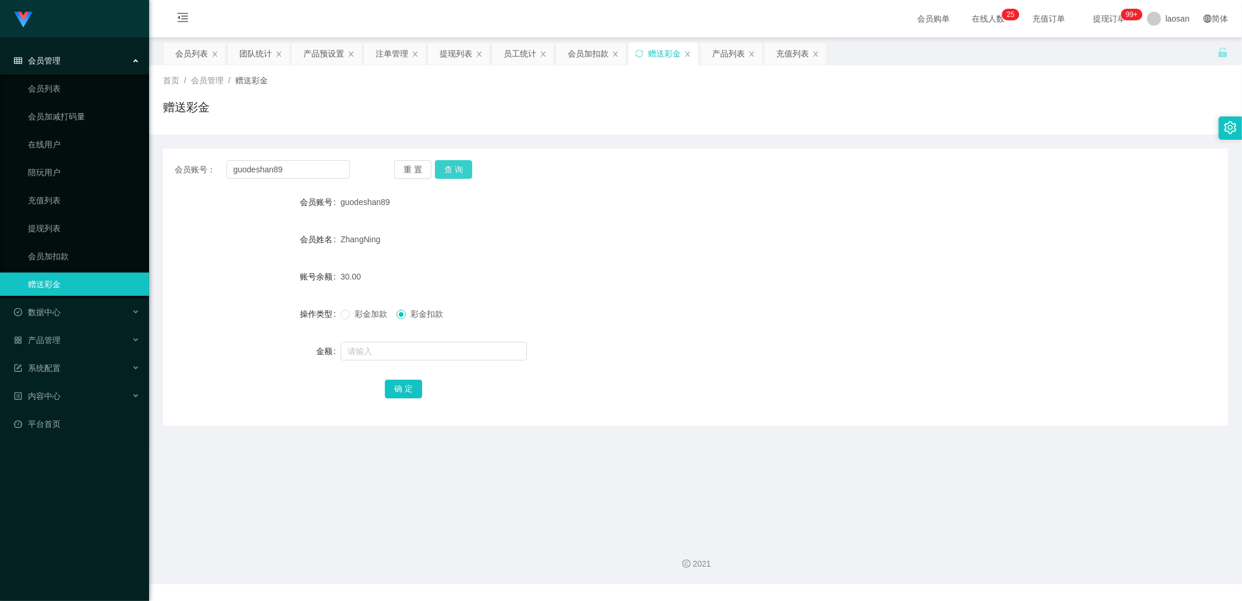
click at [446, 164] on button "查 询" at bounding box center [453, 169] width 37 height 19
click at [449, 52] on div "提现列表" at bounding box center [455, 53] width 33 height 22
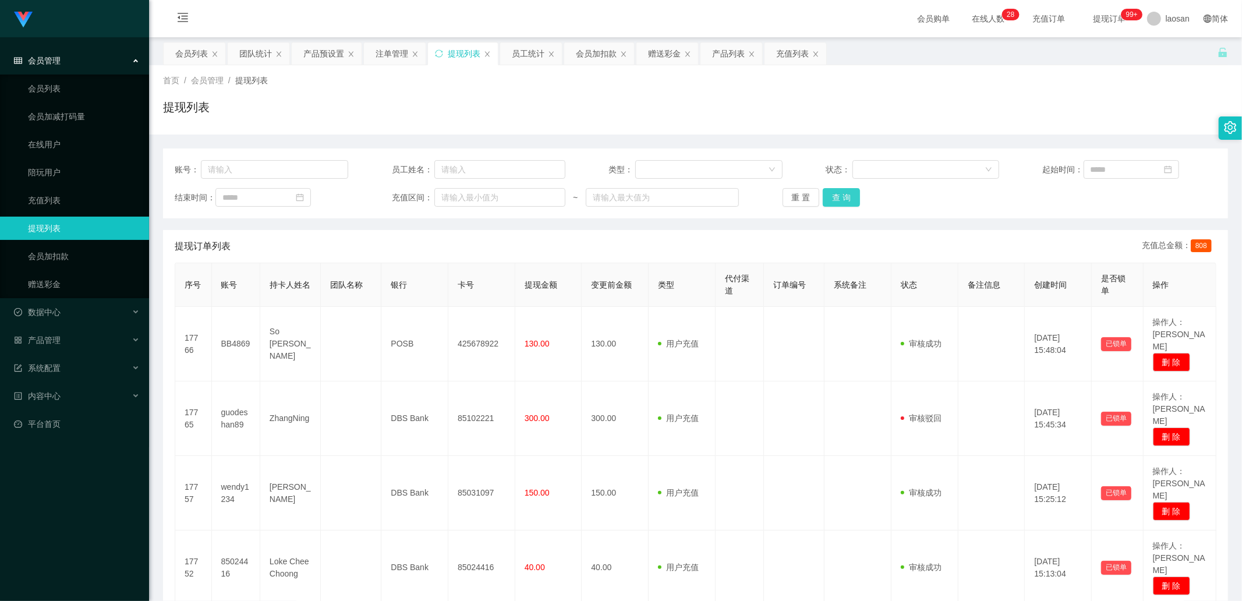
click at [850, 189] on button "查 询" at bounding box center [841, 197] width 37 height 19
click at [850, 189] on div "重 置 查 询" at bounding box center [868, 197] width 173 height 19
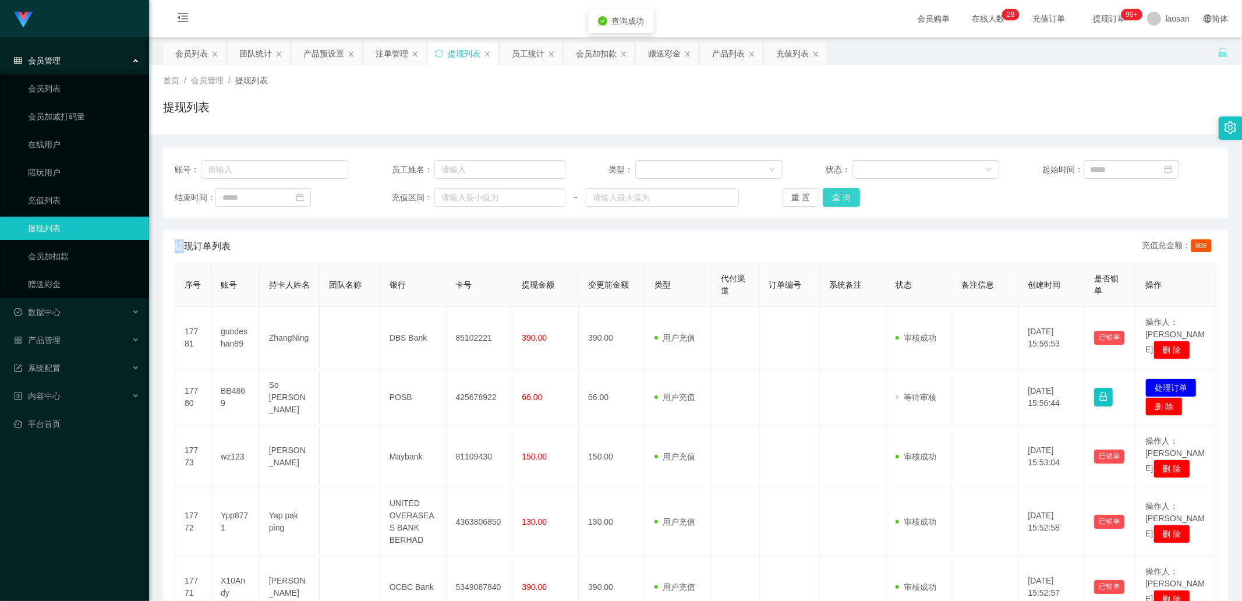
click at [850, 189] on button "查 询" at bounding box center [841, 197] width 37 height 19
click at [850, 189] on div "重 置 查 询" at bounding box center [868, 197] width 173 height 19
click at [387, 52] on div "注单管理" at bounding box center [391, 53] width 33 height 22
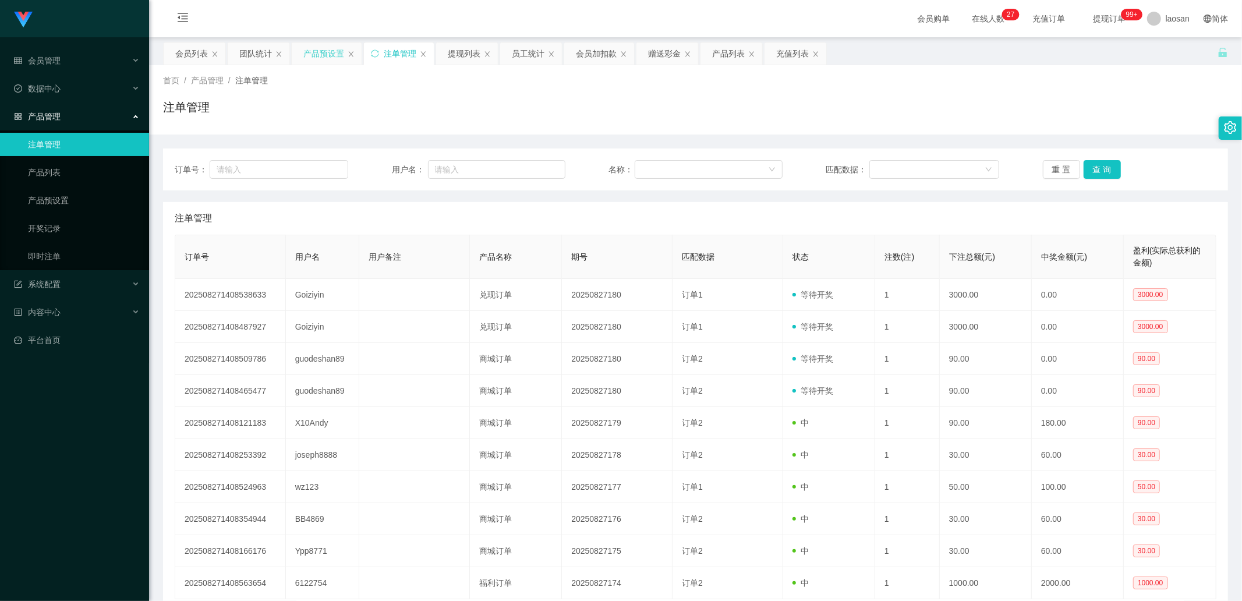
click at [330, 58] on div "产品预设置" at bounding box center [323, 53] width 41 height 22
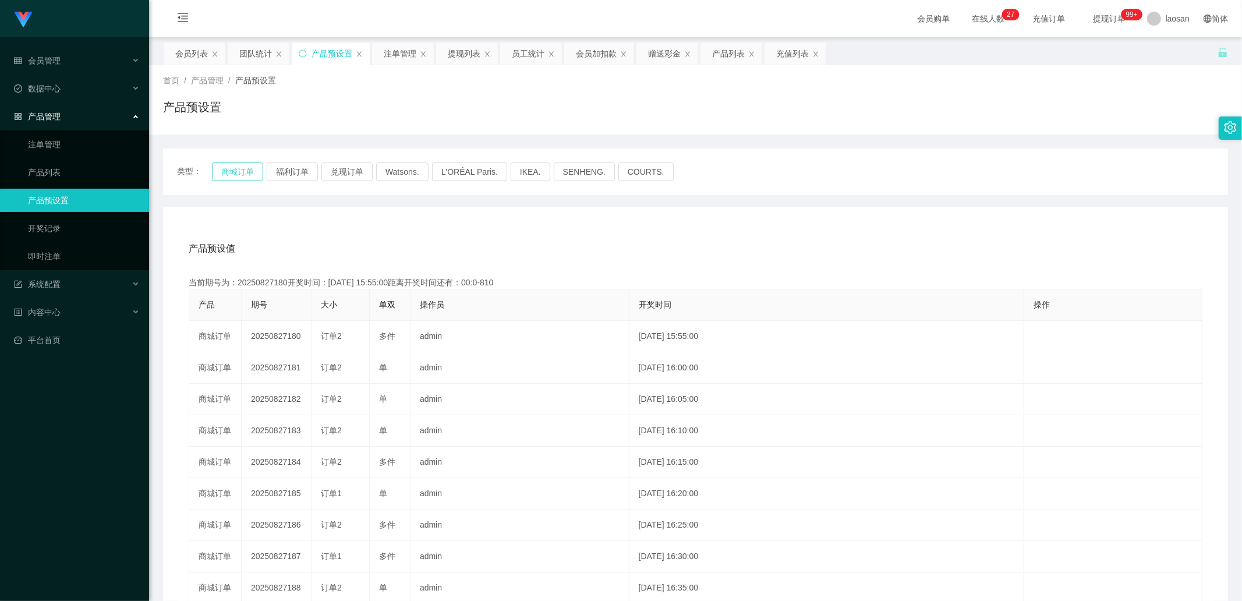
click at [236, 173] on button "商城订单" at bounding box center [237, 171] width 51 height 19
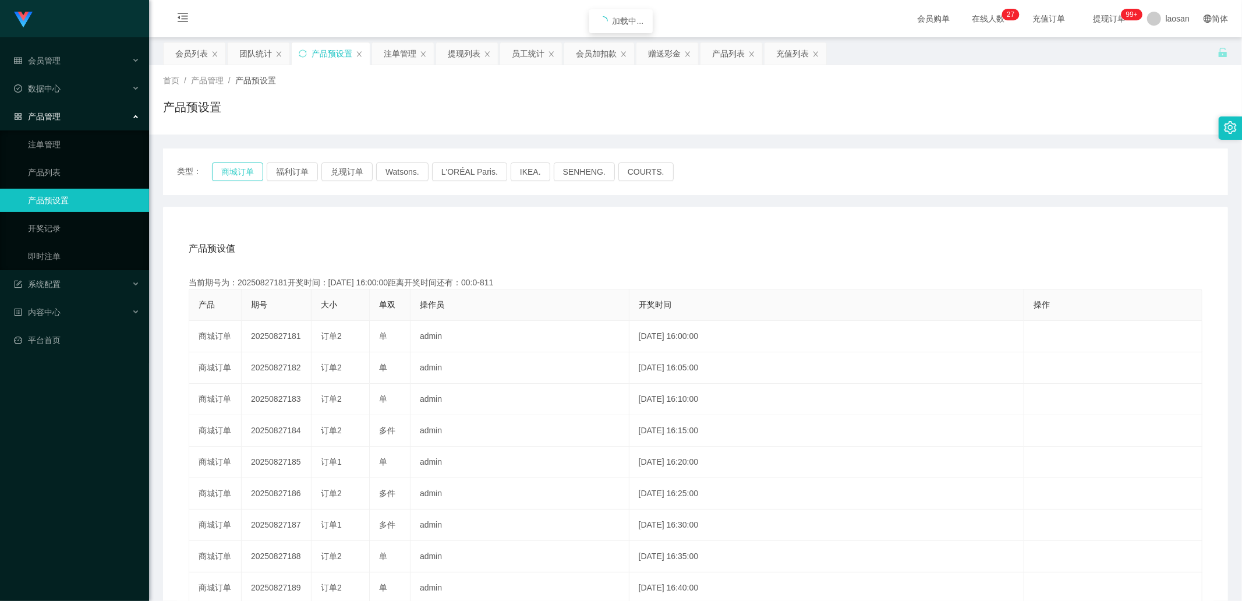
click at [236, 172] on button "商城订单" at bounding box center [237, 171] width 51 height 19
click at [79, 140] on link "注单管理" at bounding box center [84, 144] width 112 height 23
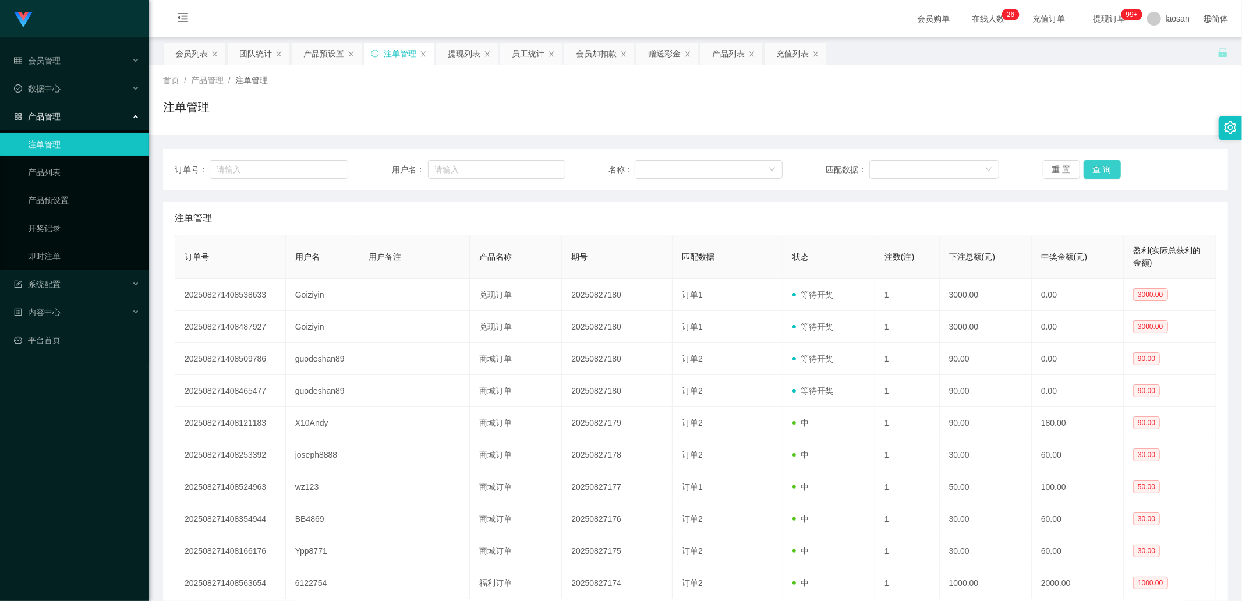
click at [1105, 169] on button "查 询" at bounding box center [1101, 169] width 37 height 19
click at [1105, 169] on div "重 置 查 询" at bounding box center [1129, 169] width 173 height 19
click at [1105, 169] on button "查 询" at bounding box center [1101, 169] width 37 height 19
click at [1105, 169] on div "重 置 查 询" at bounding box center [1129, 169] width 173 height 19
click at [1105, 169] on button "查 询" at bounding box center [1101, 169] width 37 height 19
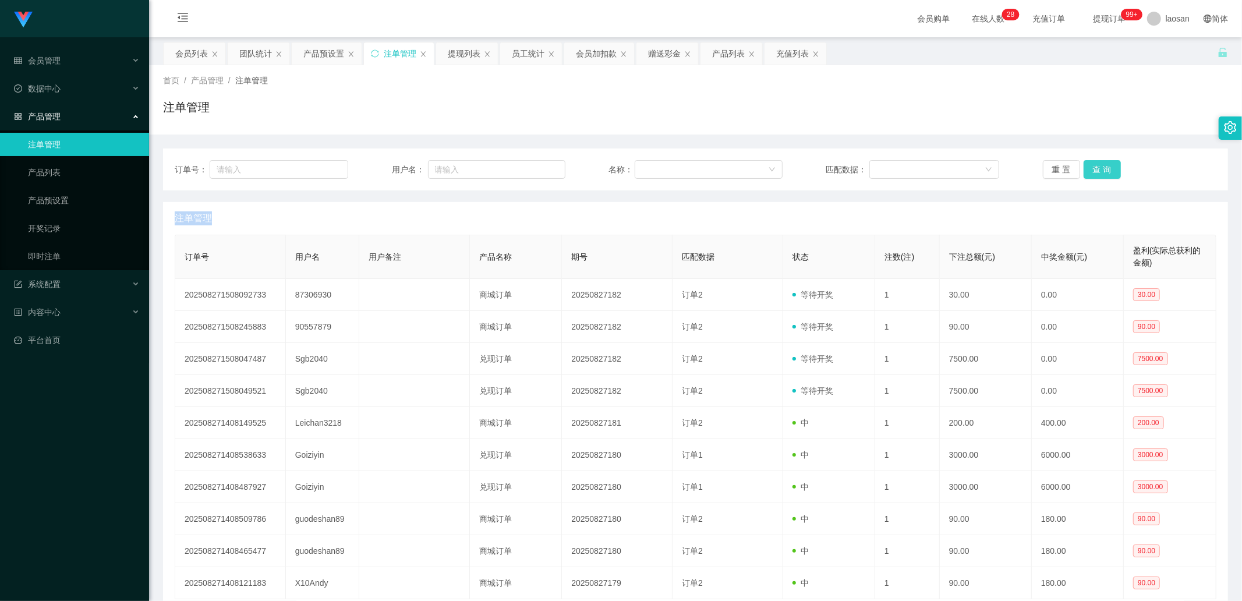
click at [1095, 167] on button "查 询" at bounding box center [1101, 169] width 37 height 19
click at [1095, 167] on div "重 置 查 询" at bounding box center [1129, 169] width 173 height 19
click at [1095, 167] on button "查 询" at bounding box center [1101, 169] width 37 height 19
click at [1095, 167] on div "重 置 查 询" at bounding box center [1129, 169] width 173 height 19
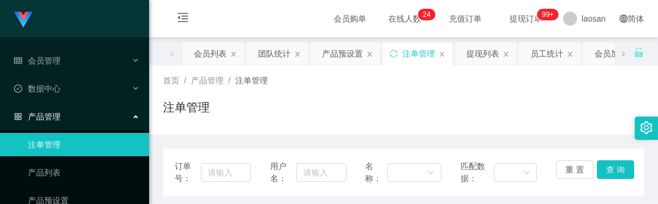
drag, startPoint x: 428, startPoint y: 114, endPoint x: 352, endPoint y: 37, distance: 107.4
click at [428, 114] on div "注单管理" at bounding box center [403, 111] width 481 height 27
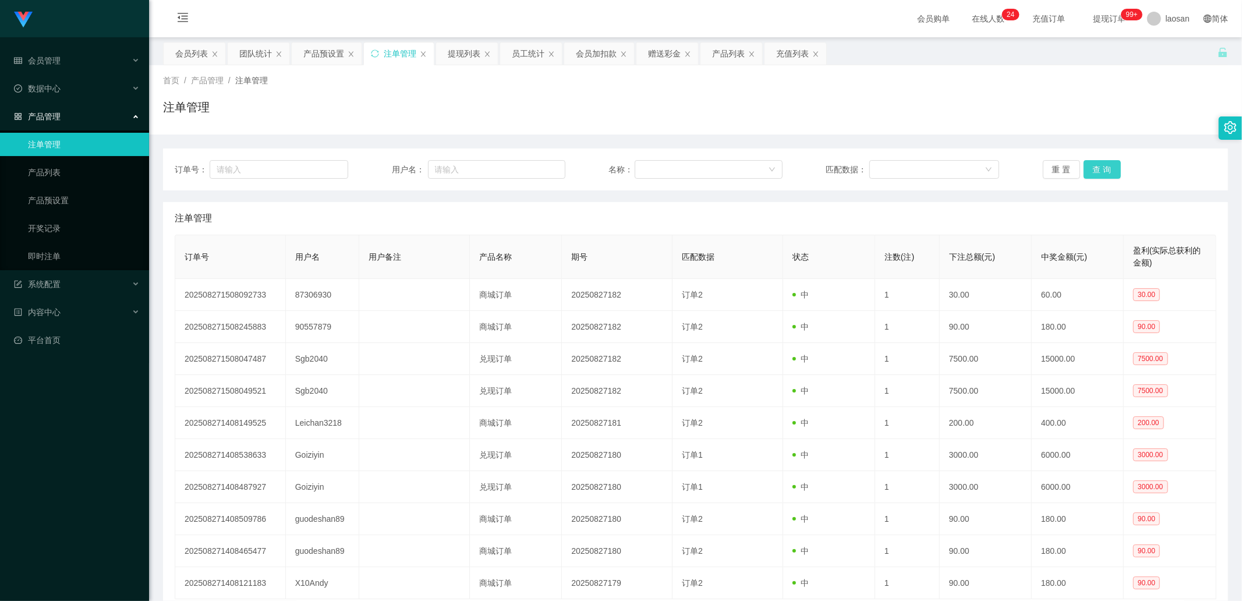
click at [1105, 169] on button "查 询" at bounding box center [1101, 169] width 37 height 19
click at [1105, 169] on div "重 置 查 询" at bounding box center [1129, 169] width 173 height 19
drag, startPoint x: 1105, startPoint y: 169, endPoint x: 1005, endPoint y: 148, distance: 101.7
click at [1105, 169] on button "查 询" at bounding box center [1101, 169] width 37 height 19
drag, startPoint x: 449, startPoint y: 56, endPoint x: 462, endPoint y: 70, distance: 19.4
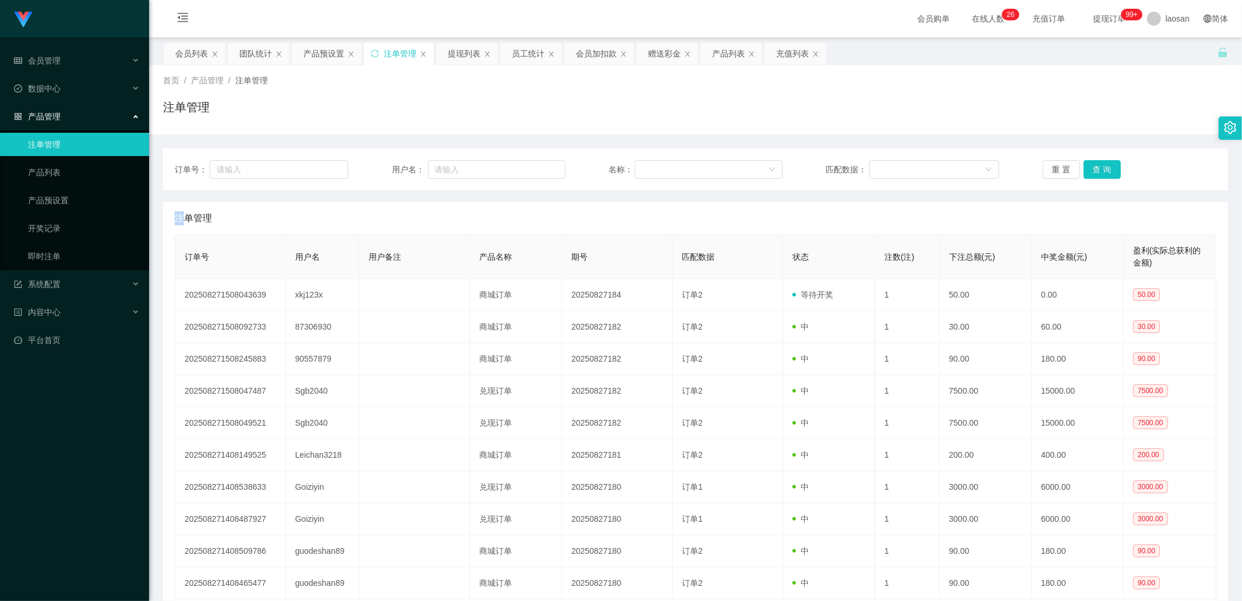
click at [449, 56] on div "提现列表" at bounding box center [464, 53] width 33 height 22
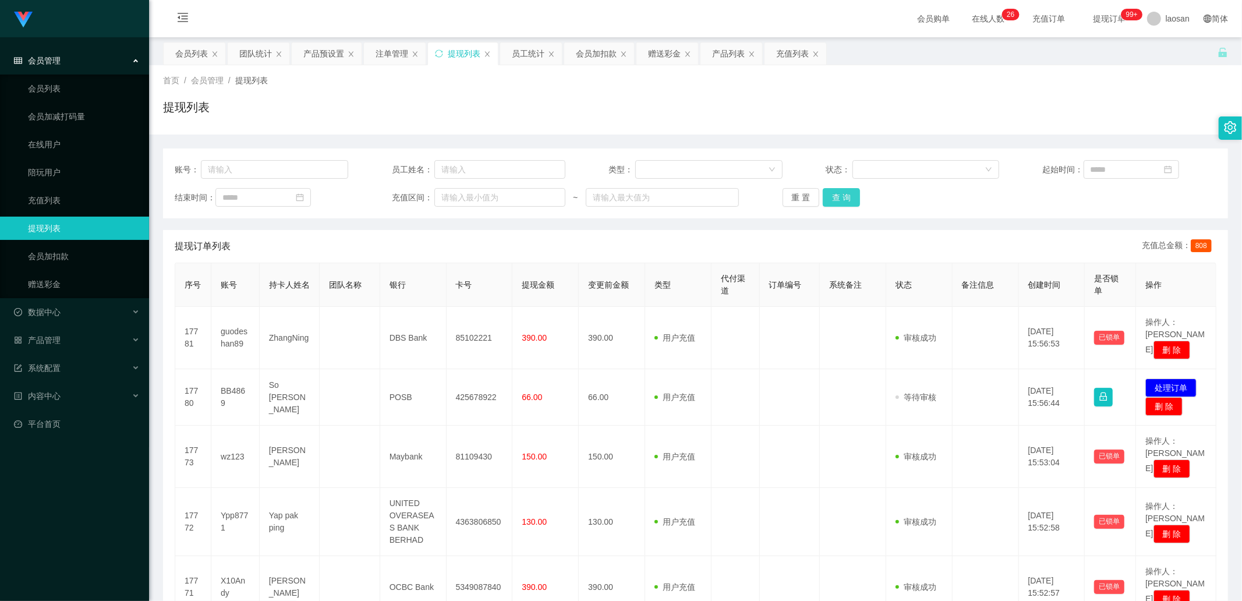
click at [838, 190] on button "查 询" at bounding box center [841, 197] width 37 height 19
click at [838, 190] on div "重 置 查 询" at bounding box center [868, 197] width 173 height 19
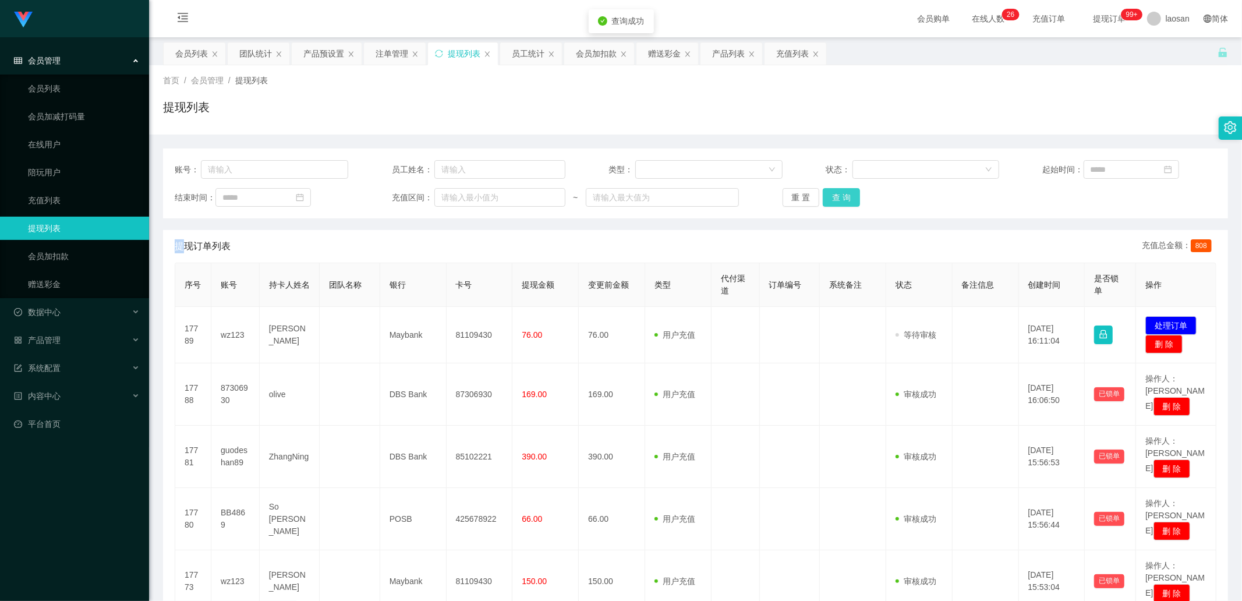
click at [838, 190] on button "查 询" at bounding box center [841, 197] width 37 height 19
click at [838, 190] on div "重 置 查 询" at bounding box center [868, 197] width 173 height 19
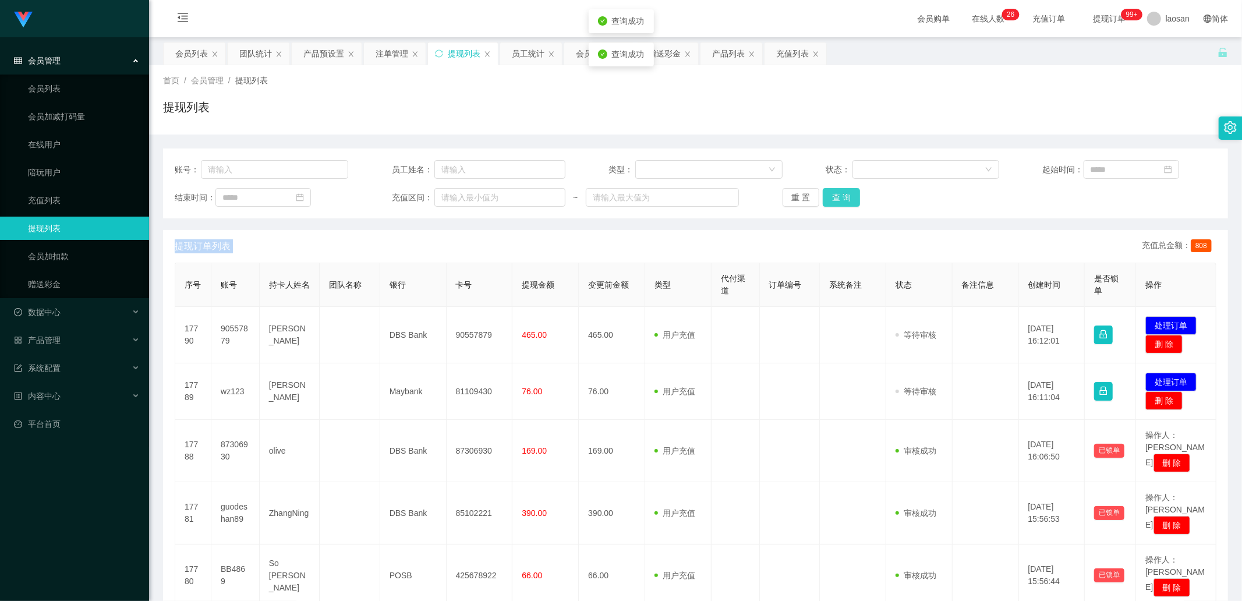
click at [838, 190] on button "查 询" at bounding box center [841, 197] width 37 height 19
click at [838, 190] on div "重 置 查 询" at bounding box center [868, 197] width 173 height 19
click at [838, 190] on button "查 询" at bounding box center [841, 197] width 37 height 19
click at [838, 190] on div "重 置 查 询" at bounding box center [868, 197] width 173 height 19
click at [838, 190] on button "查 询" at bounding box center [841, 197] width 37 height 19
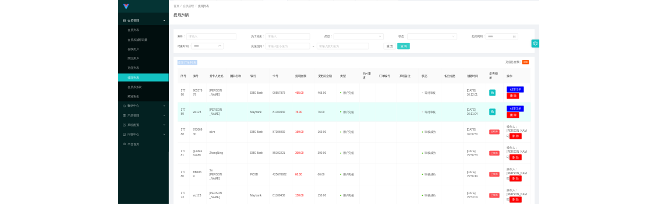
scroll to position [65, 0]
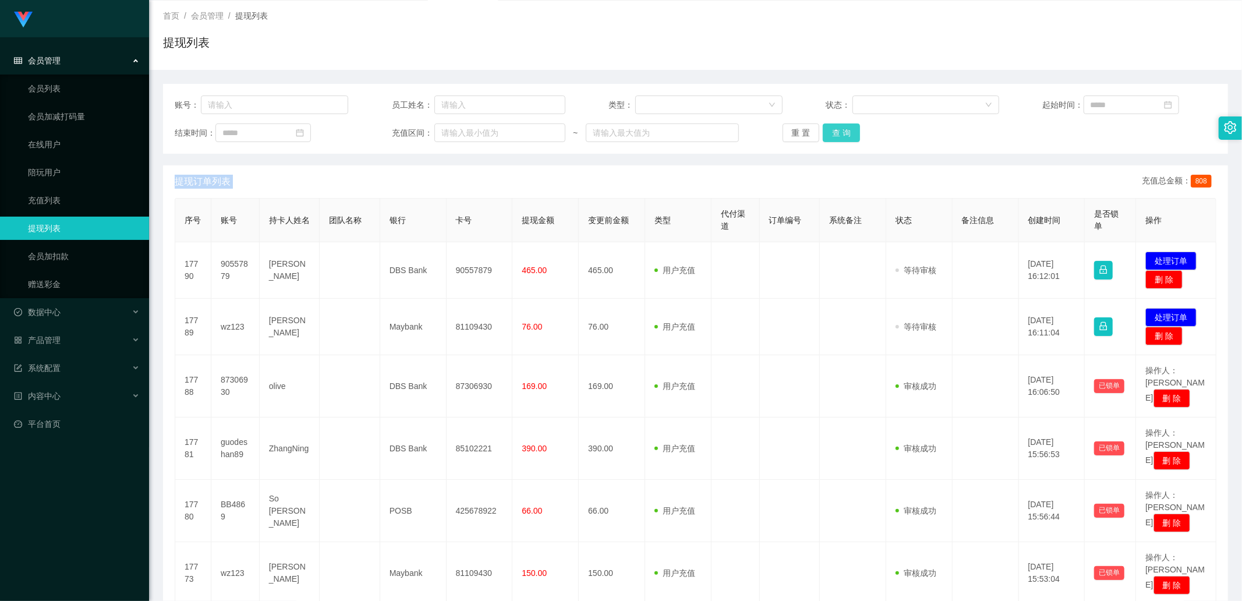
click at [845, 136] on button "查 询" at bounding box center [841, 132] width 37 height 19
click at [845, 136] on div "重 置 查 询" at bounding box center [868, 132] width 173 height 19
click at [845, 136] on button "查 询" at bounding box center [841, 132] width 37 height 19
click at [848, 128] on button "查 询" at bounding box center [841, 132] width 37 height 19
click at [848, 128] on div "重 置 查 询" at bounding box center [868, 132] width 173 height 19
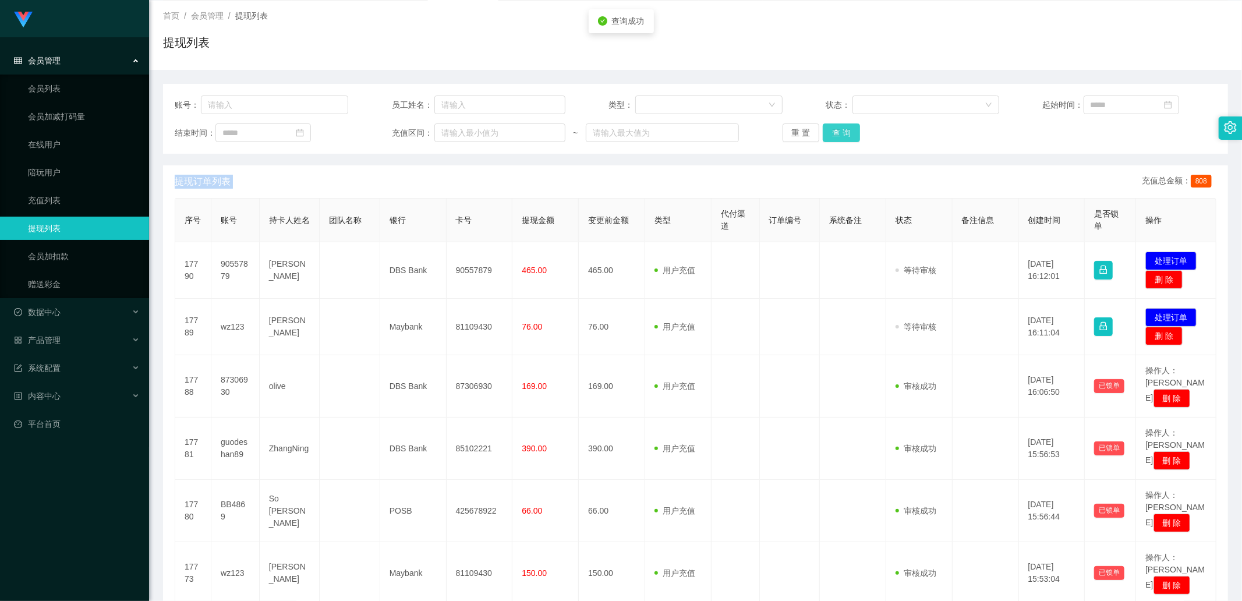
click at [848, 128] on button "查 询" at bounding box center [841, 132] width 37 height 19
click at [848, 128] on div "重 置 查 询" at bounding box center [868, 132] width 173 height 19
click at [848, 128] on button "查 询" at bounding box center [841, 132] width 37 height 19
click at [848, 128] on div "重 置 查 询" at bounding box center [868, 132] width 173 height 19
click at [833, 129] on button "查 询" at bounding box center [841, 132] width 37 height 19
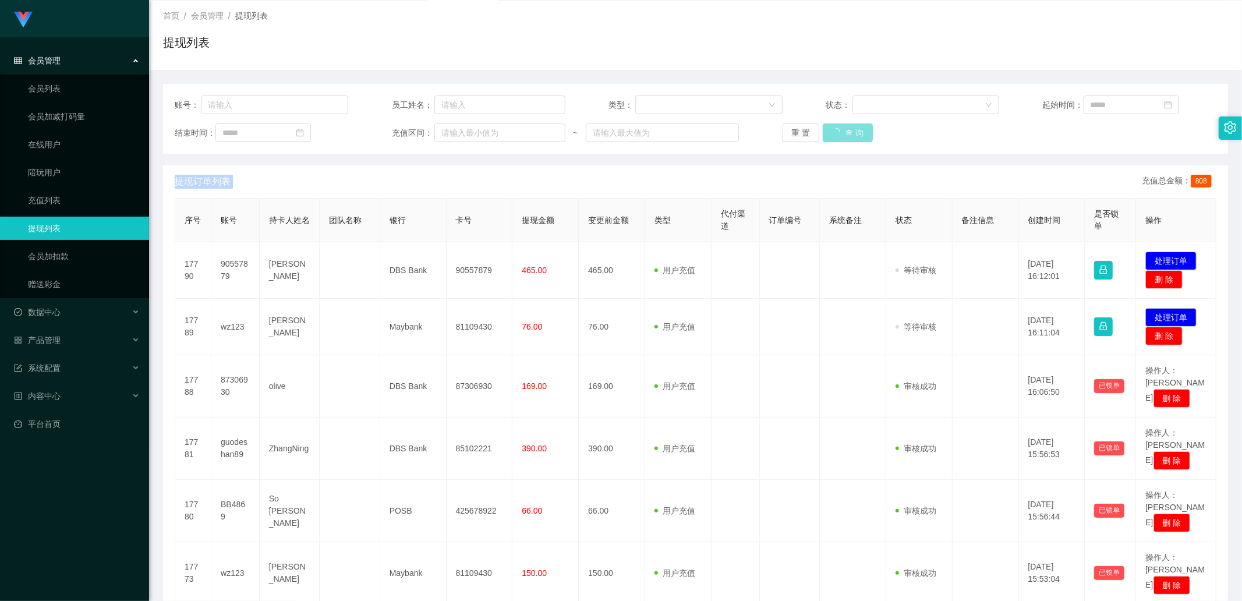
click at [833, 129] on div "重 置 查 询" at bounding box center [868, 132] width 173 height 19
click at [833, 129] on button "查 询" at bounding box center [848, 132] width 50 height 19
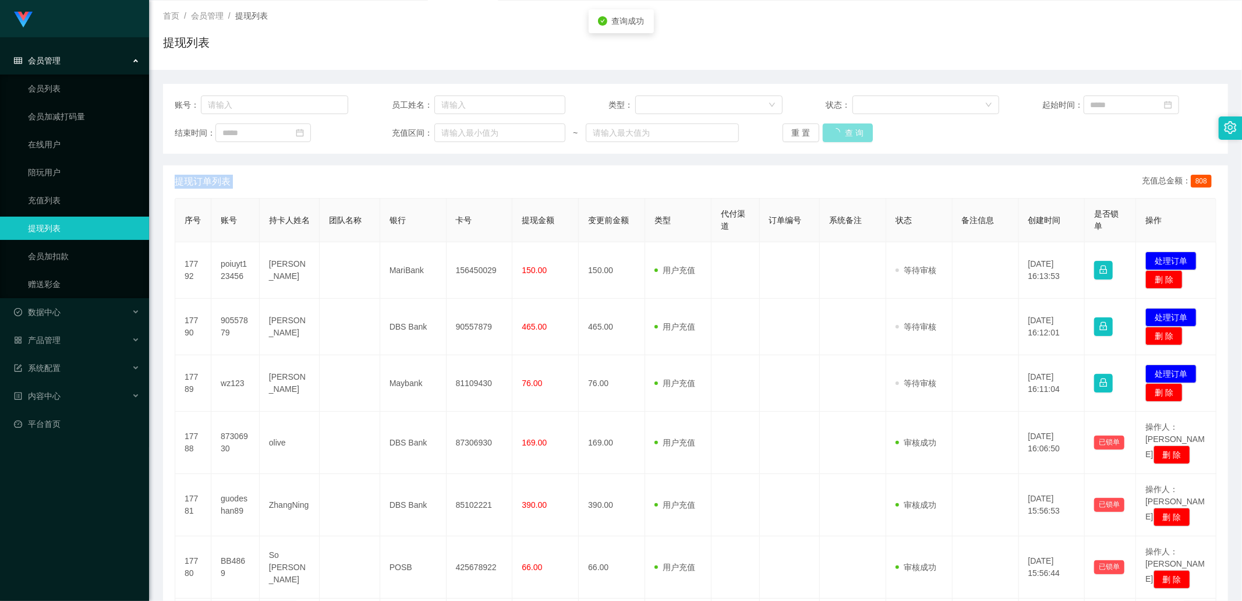
click at [833, 129] on div "重 置 查 询" at bounding box center [868, 132] width 173 height 19
click at [833, 129] on button "查 询" at bounding box center [841, 132] width 37 height 19
click at [833, 127] on button "查 询" at bounding box center [841, 132] width 37 height 19
click at [833, 127] on div "重 置 查 询" at bounding box center [868, 132] width 173 height 19
